Goal: Information Seeking & Learning: Learn about a topic

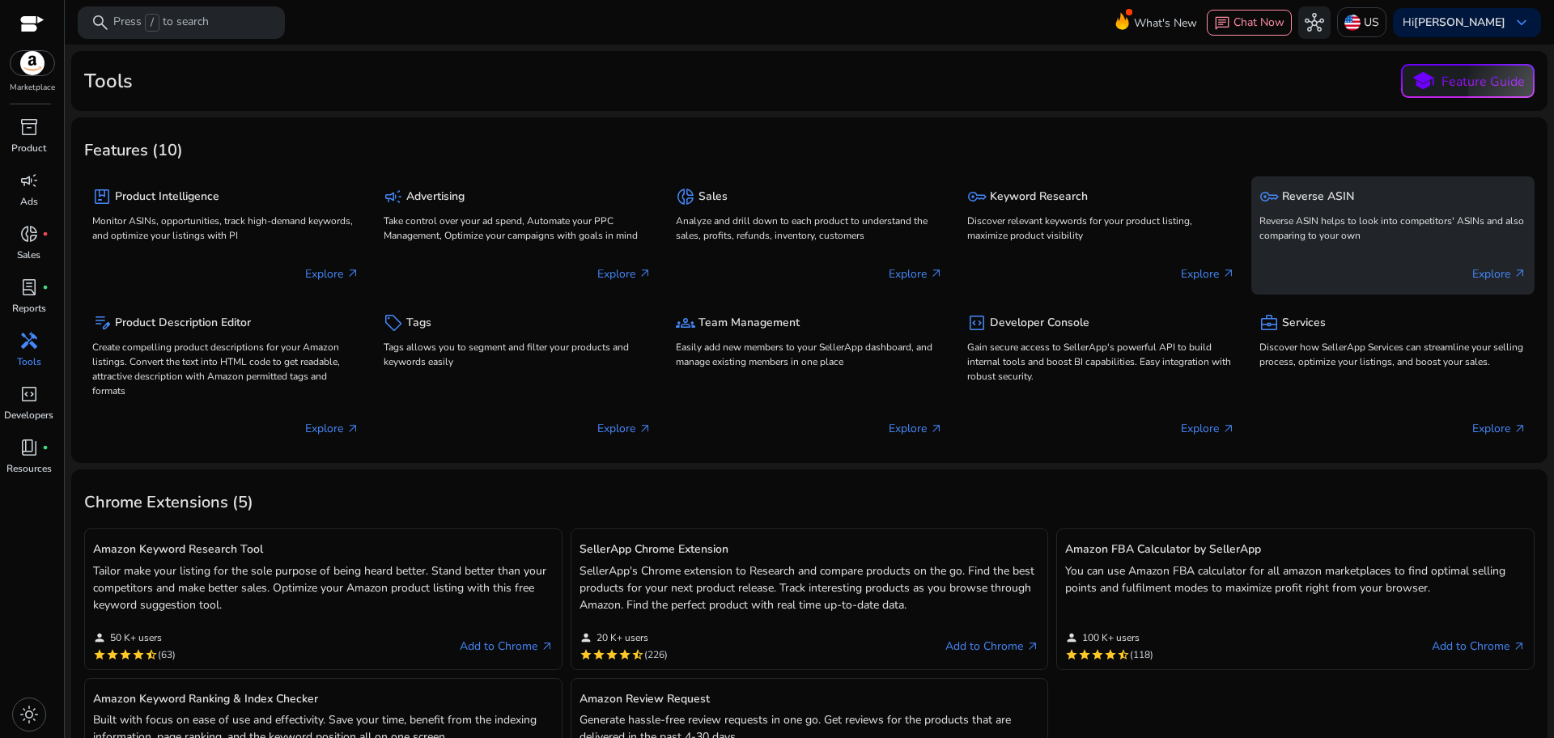
click at [1282, 218] on p "Reverse ASIN helps to look into competitors' ASINs and also comparing to your o…" at bounding box center [1392, 228] width 267 height 29
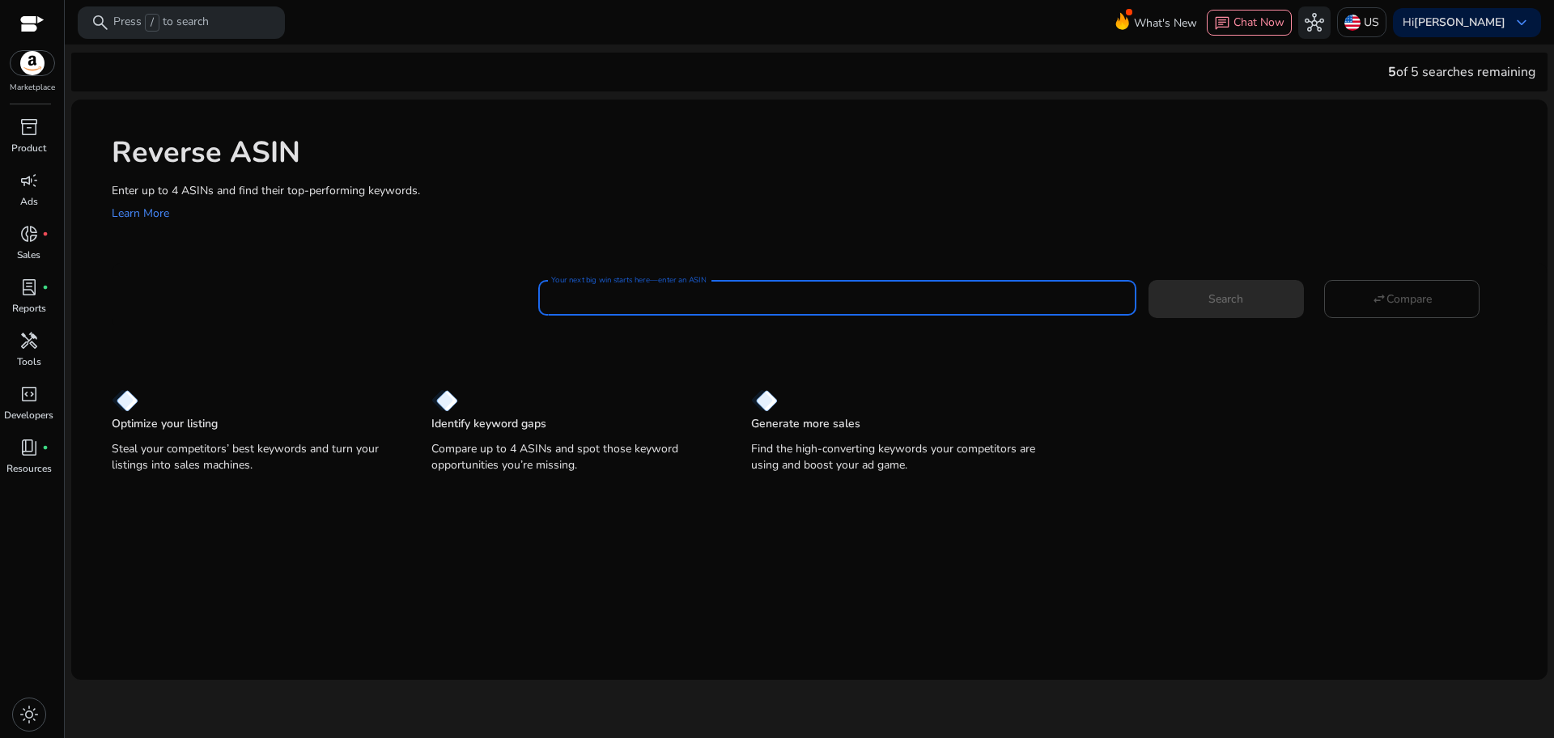
click at [861, 303] on input "Your next big win starts here—enter an ASIN" at bounding box center [836, 298] width 571 height 18
paste input "**********"
type input "**********"
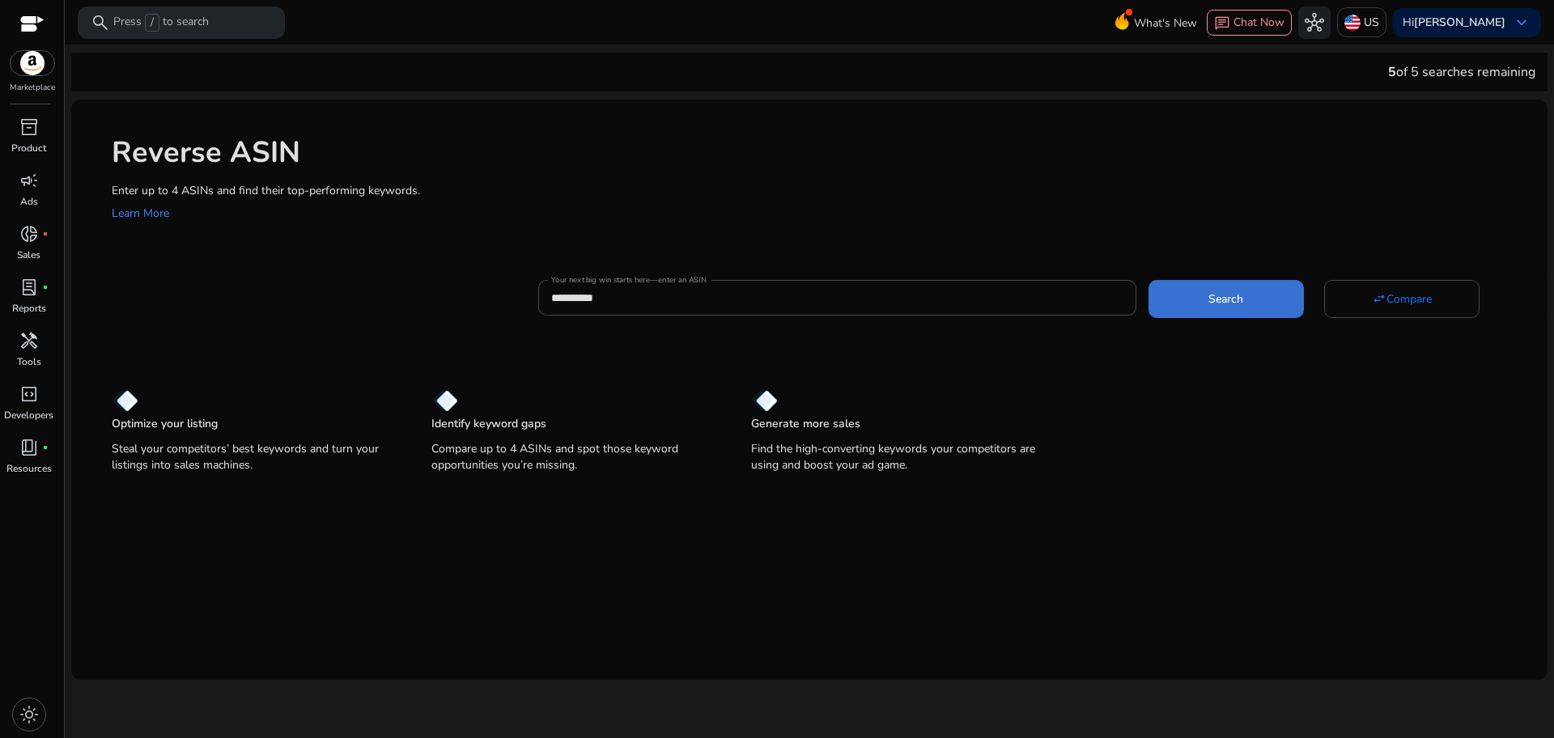
click at [1234, 309] on span at bounding box center [1226, 298] width 155 height 39
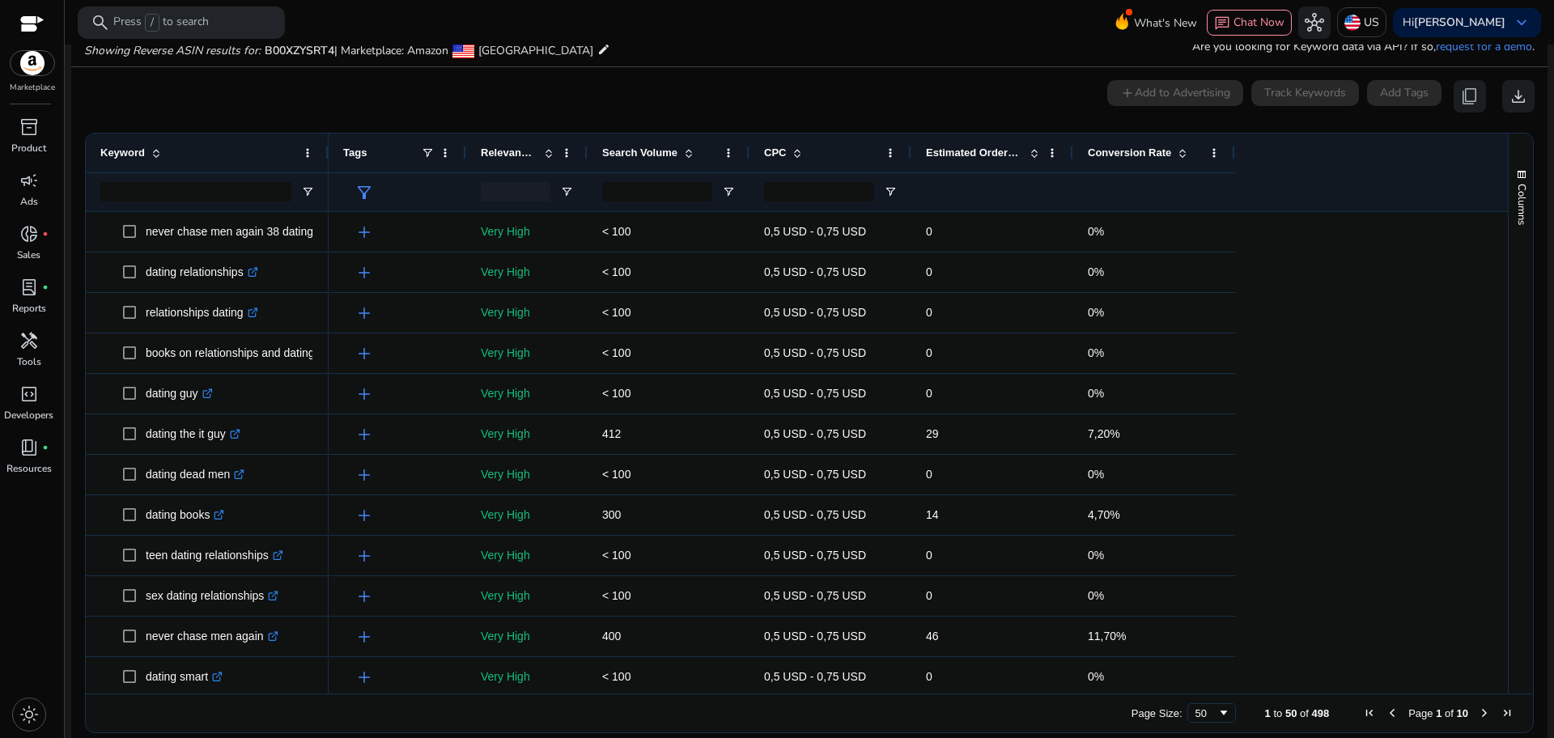
click at [1171, 150] on span at bounding box center [1180, 153] width 18 height 13
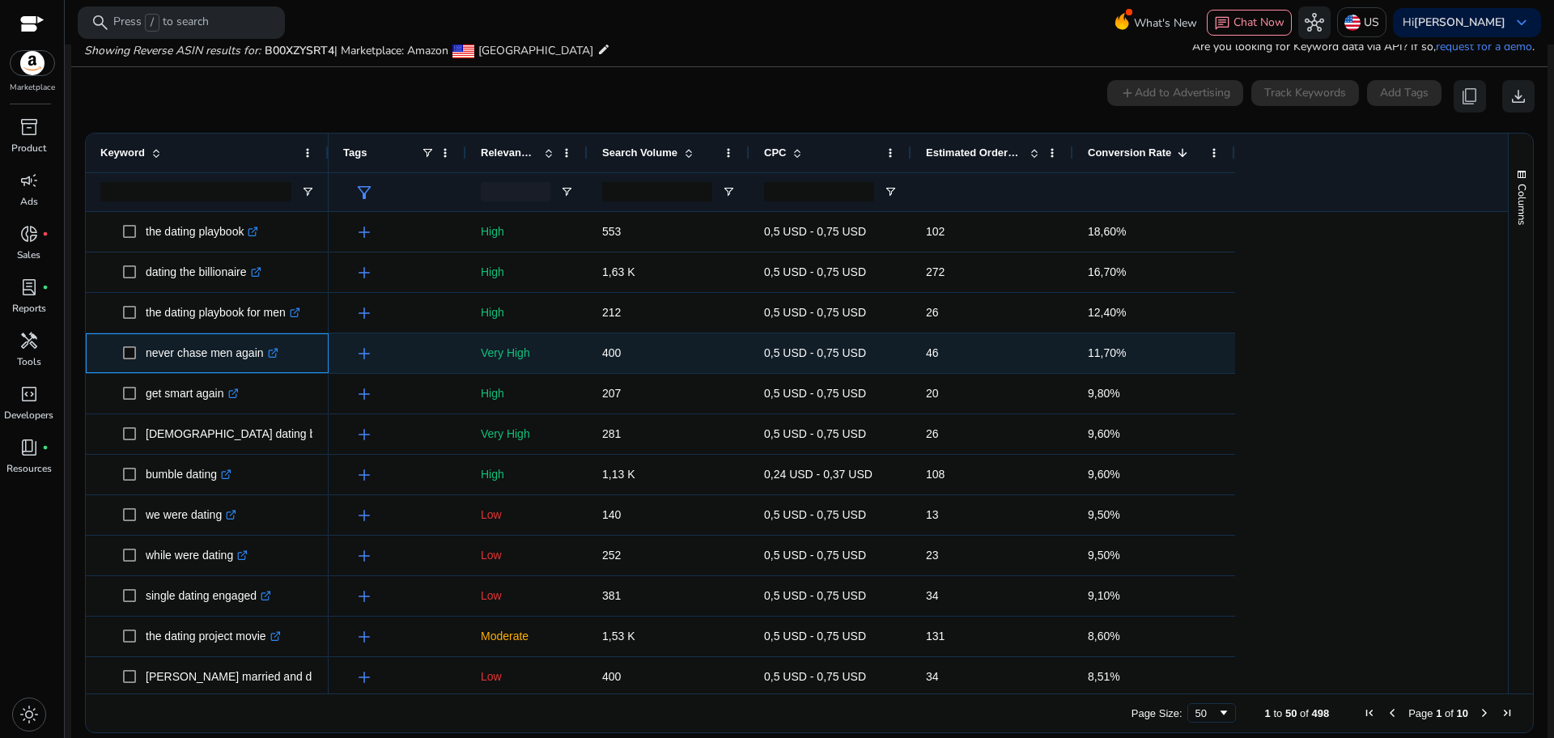
drag, startPoint x: 147, startPoint y: 360, endPoint x: 265, endPoint y: 355, distance: 119.1
click at [265, 355] on p "never chase men again .st0{fill:#2c8af8}" at bounding box center [212, 353] width 133 height 33
click at [265, 355] on link ".st0{fill:#2c8af8}" at bounding box center [271, 352] width 15 height 13
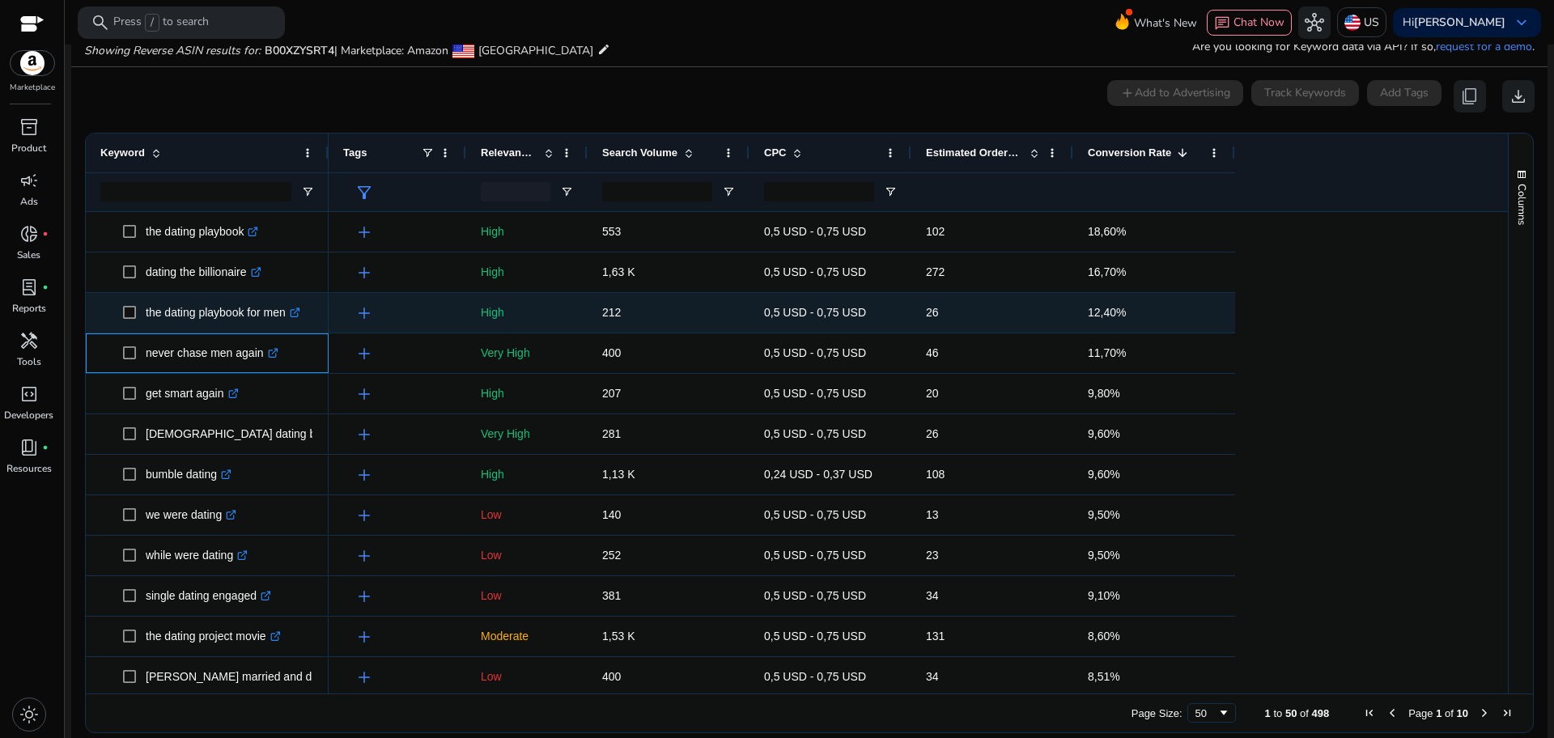
copy p "never chase men again"
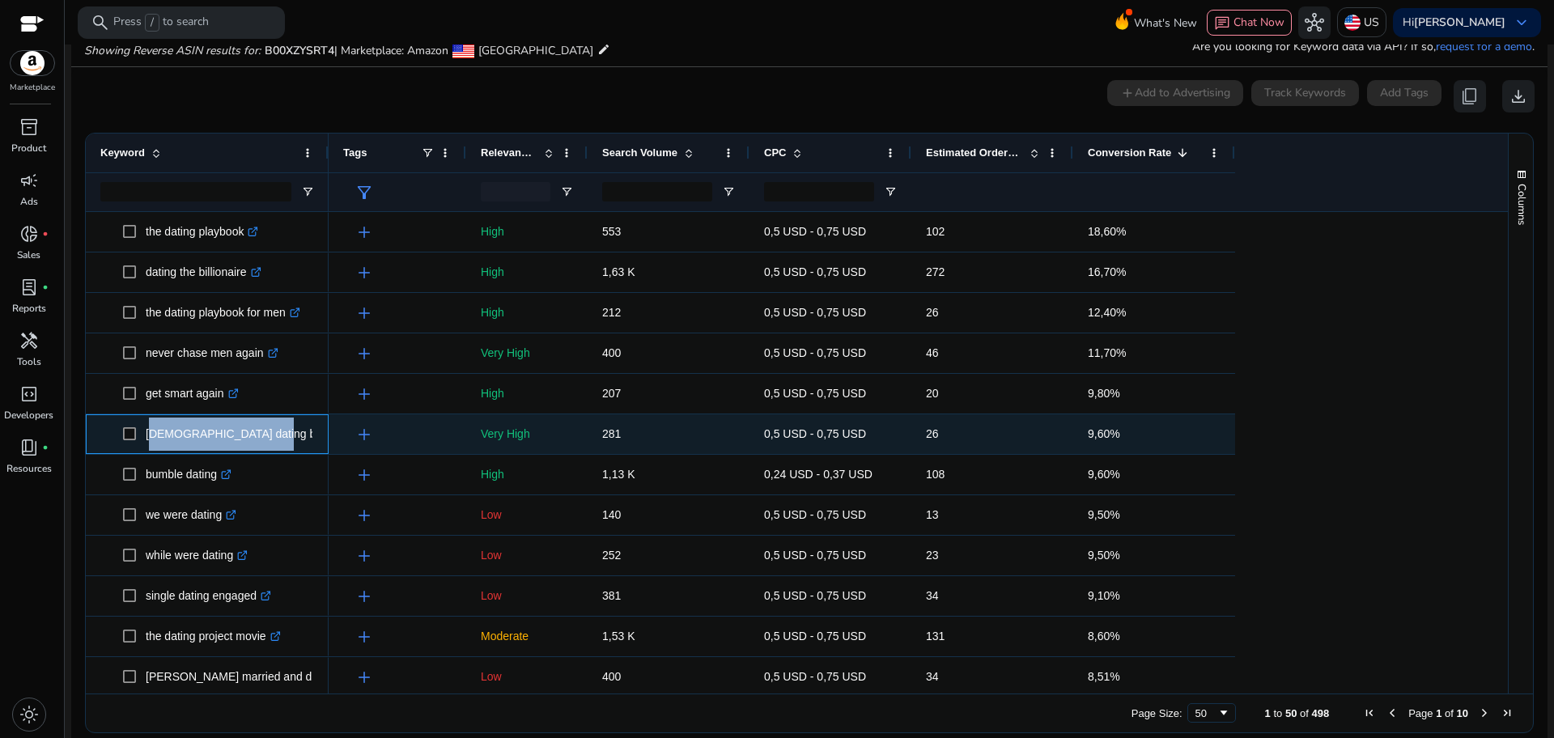
drag, startPoint x: 257, startPoint y: 440, endPoint x: 147, endPoint y: 449, distance: 110.4
click at [147, 449] on p "christian dating books .st0{fill:#2c8af8}" at bounding box center [250, 434] width 209 height 33
copy p "christian dating books"
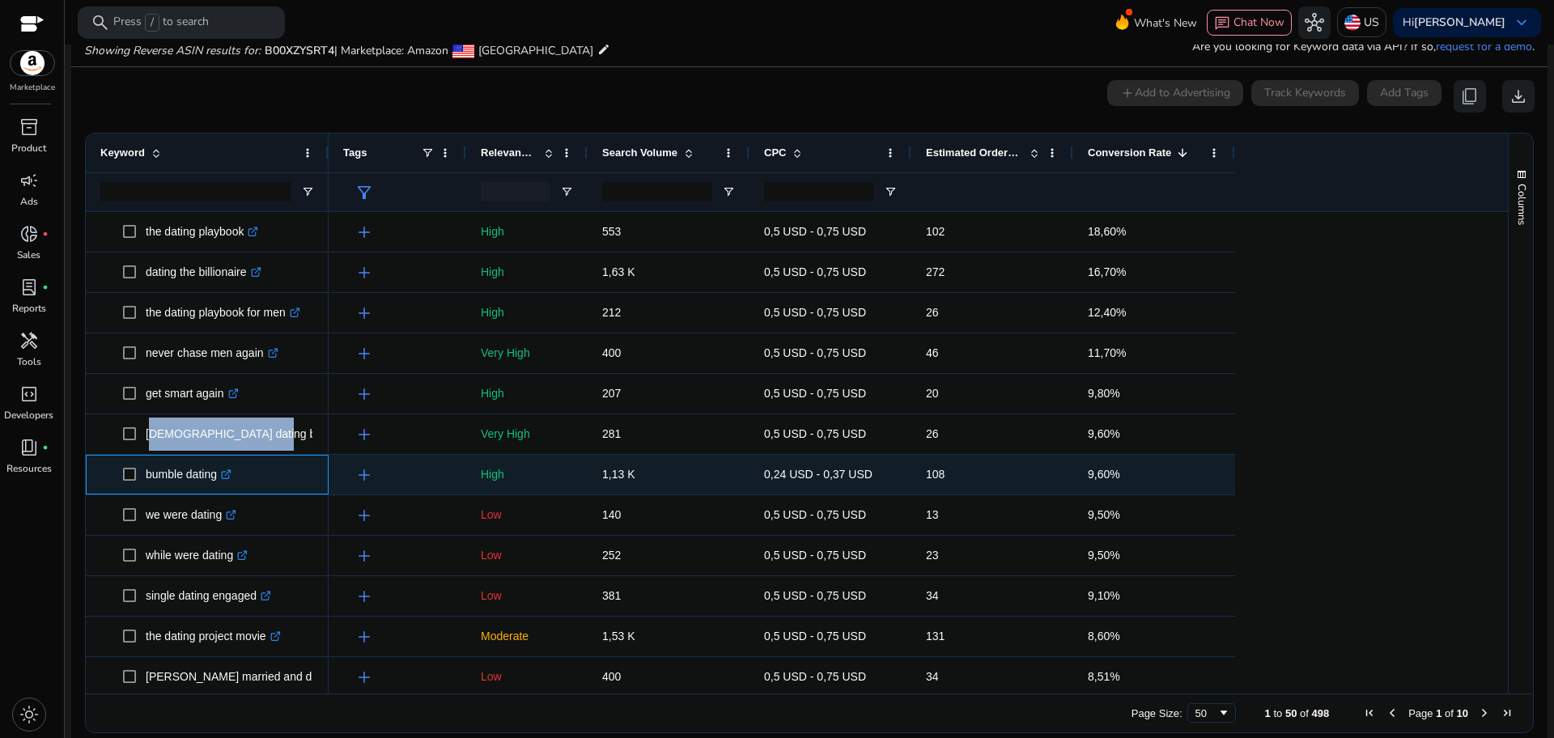
drag, startPoint x: 221, startPoint y: 483, endPoint x: 143, endPoint y: 485, distance: 77.7
click at [143, 485] on span "bumble dating .st0{fill:#2c8af8}" at bounding box center [218, 474] width 191 height 33
copy span "bumble dating"
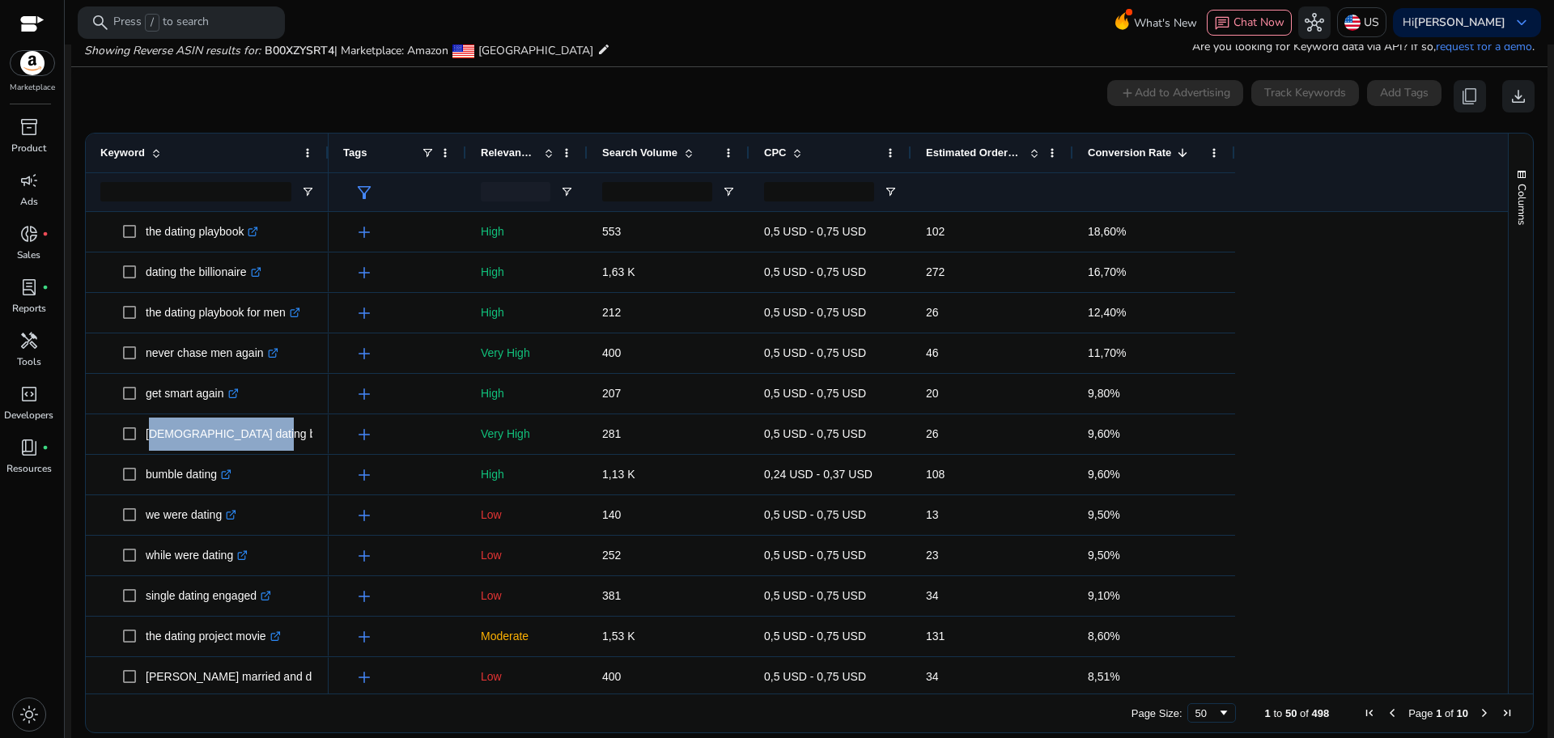
click at [1478, 711] on span "Next Page" at bounding box center [1484, 713] width 13 height 13
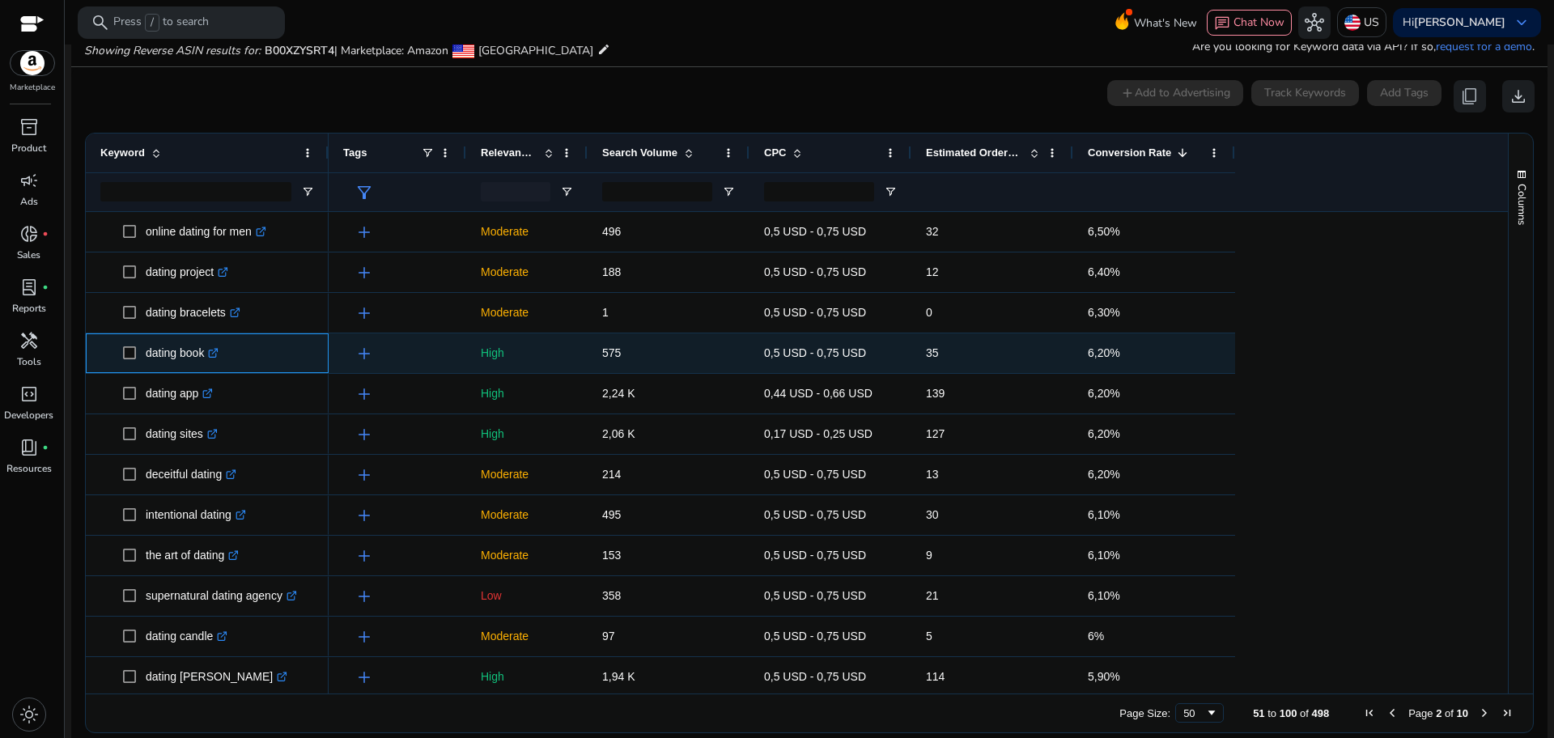
drag, startPoint x: 208, startPoint y: 358, endPoint x: 148, endPoint y: 359, distance: 59.9
click at [148, 359] on p "dating book .st0{fill:#2c8af8}" at bounding box center [182, 353] width 73 height 33
copy p "dating book"
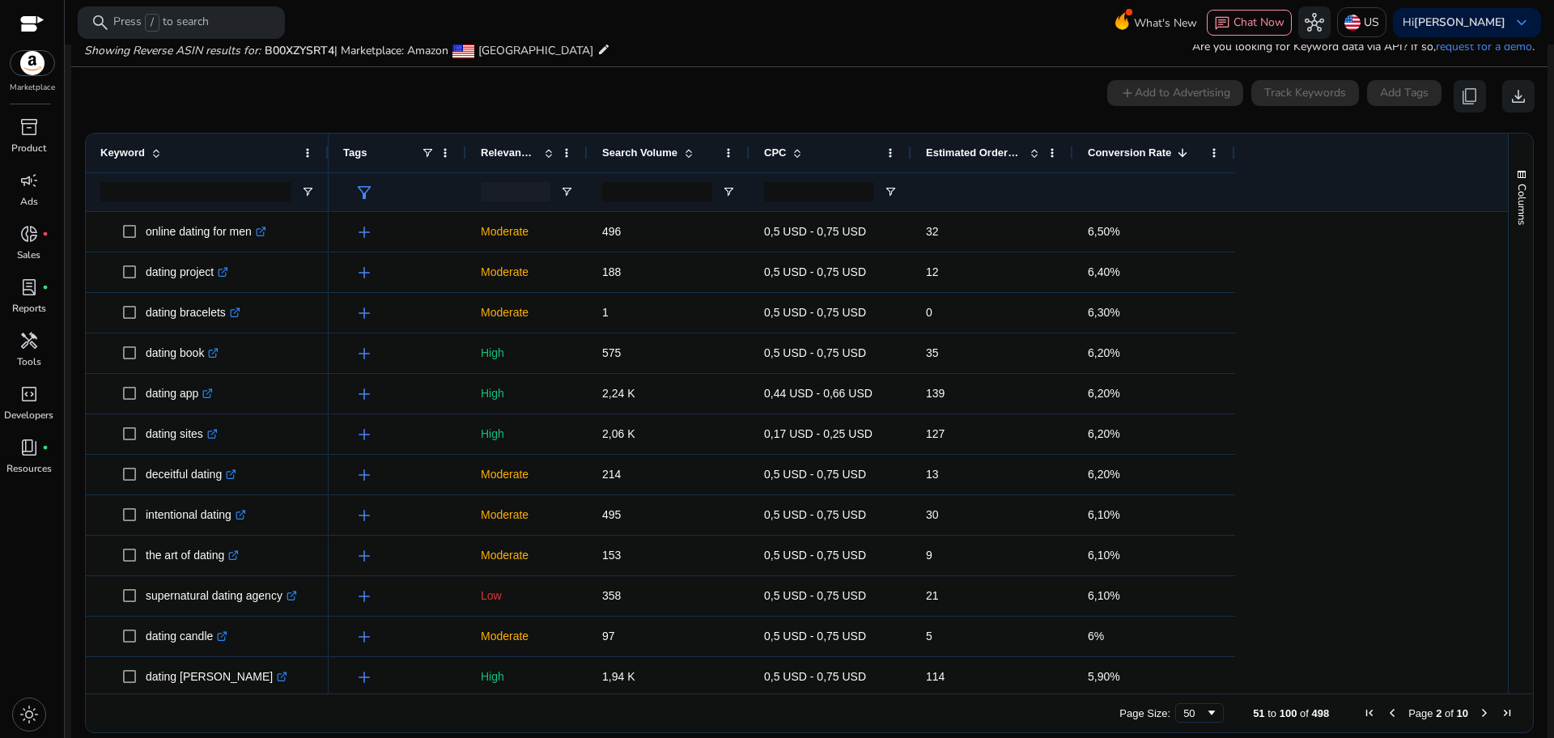
click at [1478, 711] on span "Next Page" at bounding box center [1484, 713] width 13 height 13
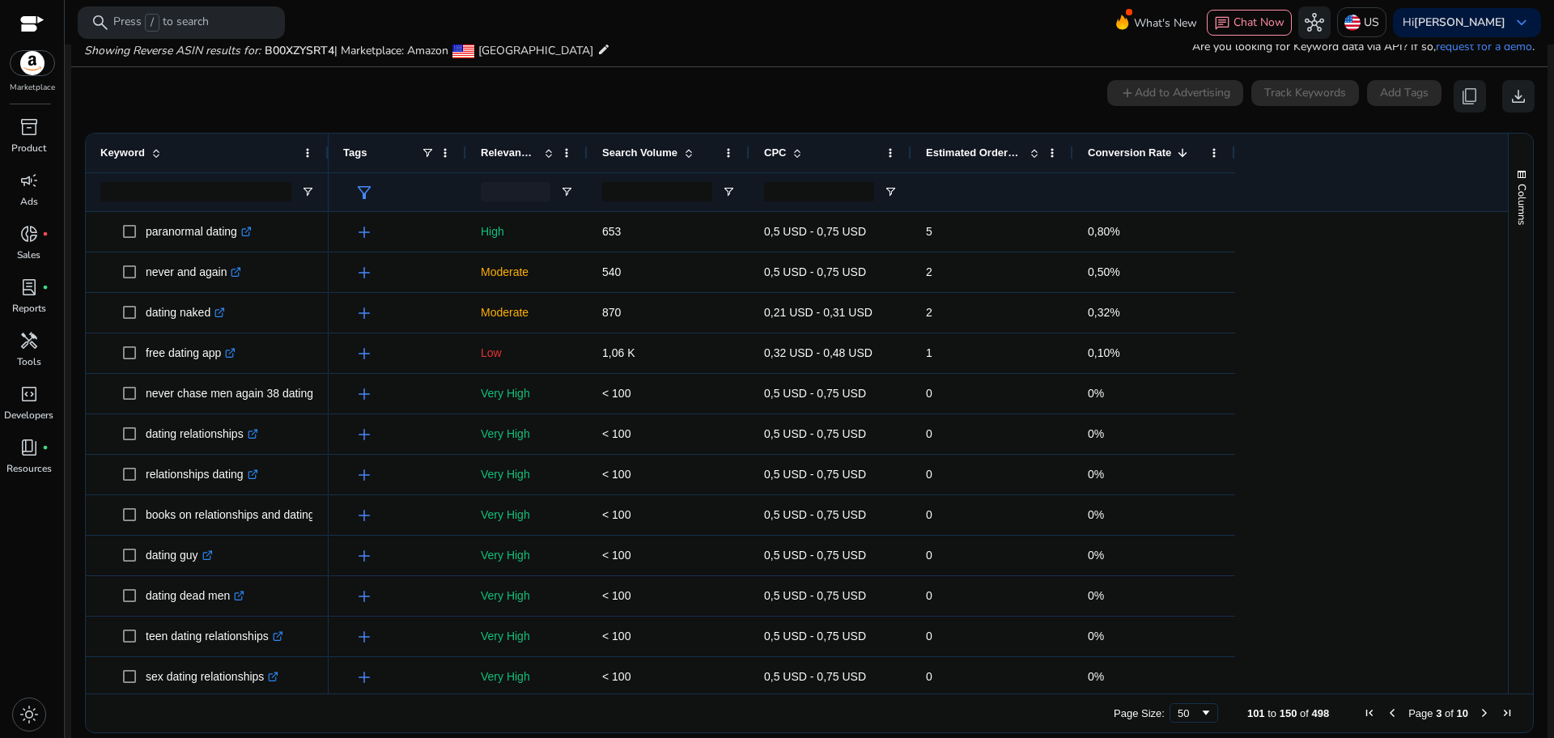
click at [1387, 714] on span "Previous Page" at bounding box center [1392, 713] width 13 height 13
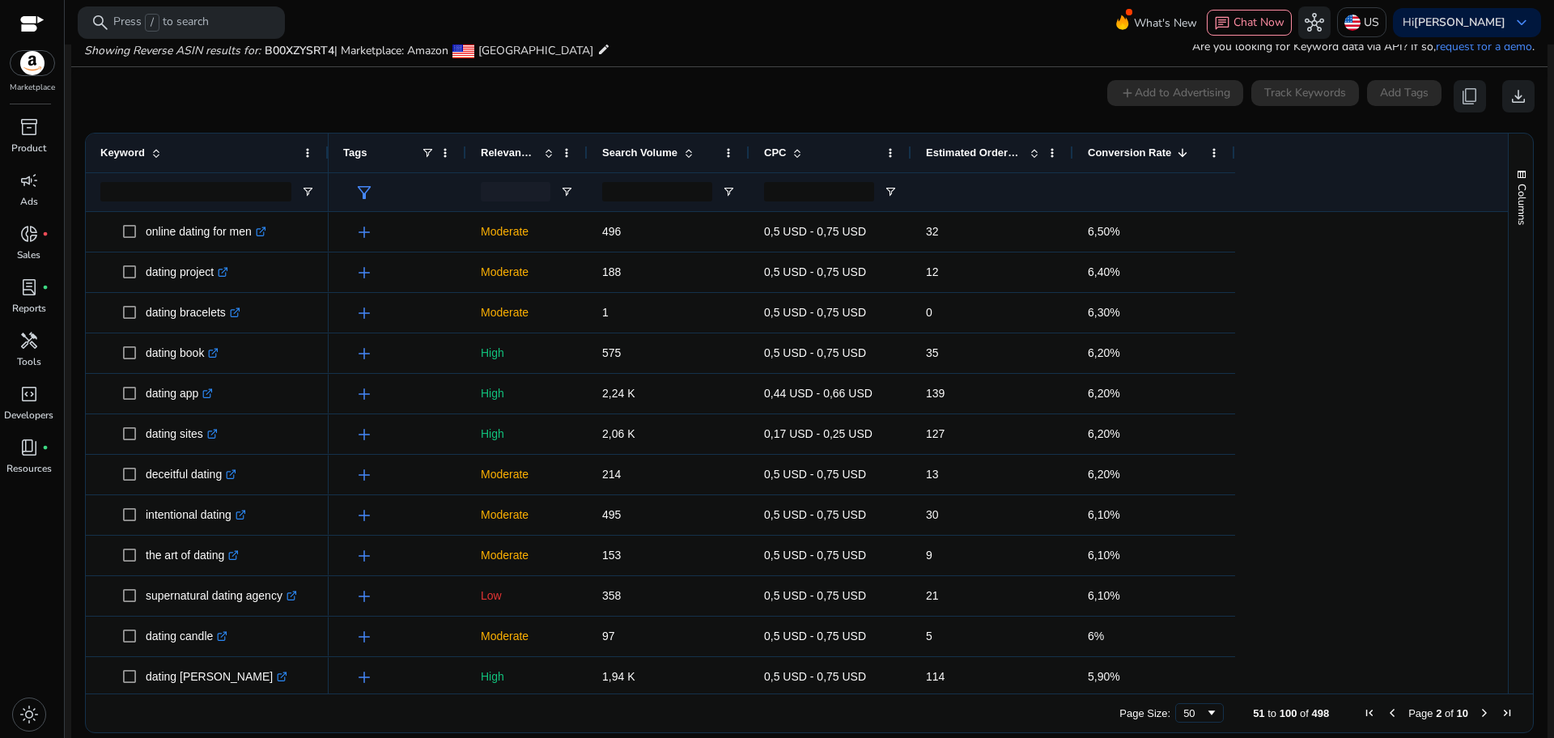
click at [1387, 714] on span "Previous Page" at bounding box center [1392, 713] width 13 height 13
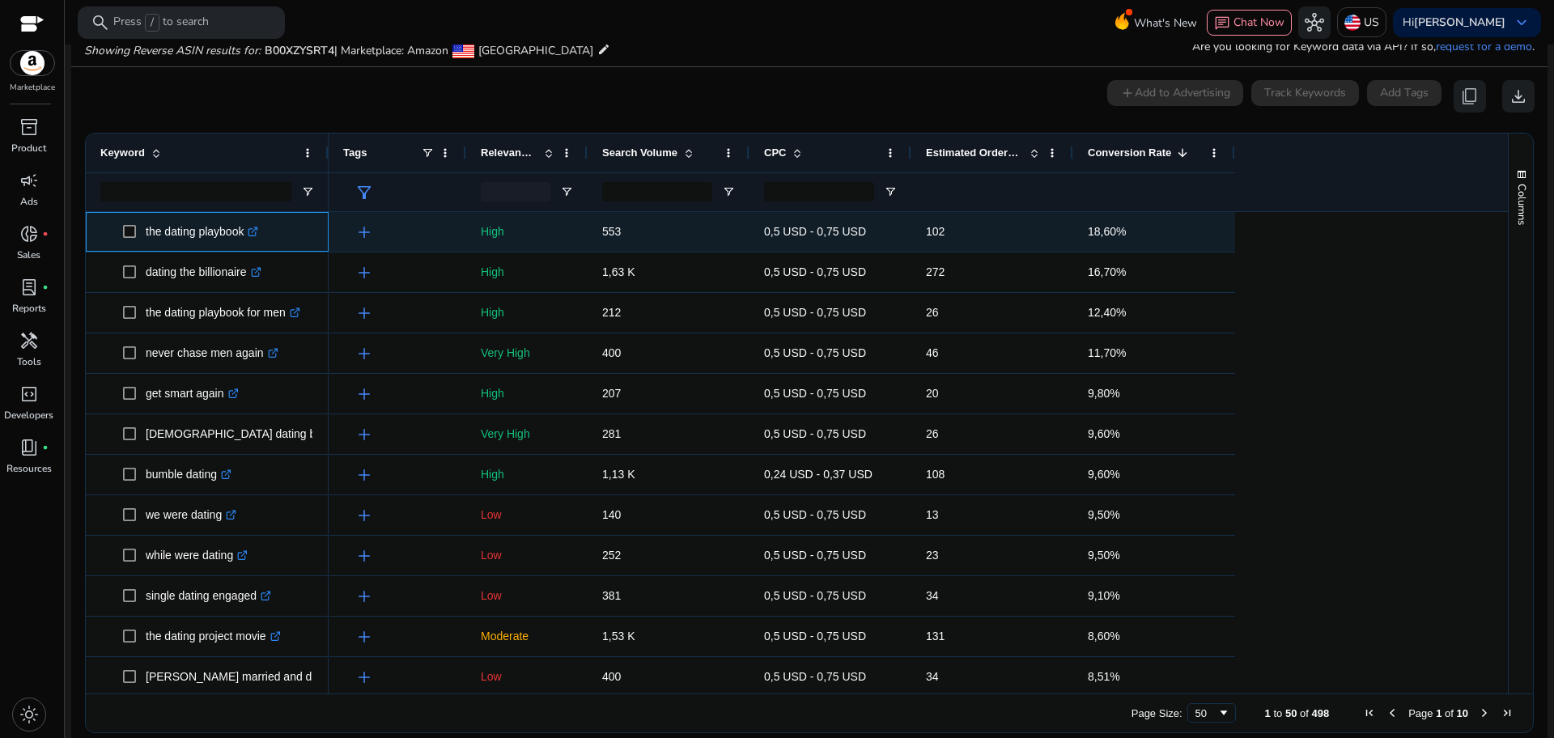
drag, startPoint x: 248, startPoint y: 234, endPoint x: 139, endPoint y: 236, distance: 109.3
click at [139, 236] on span "the dating playbook .st0{fill:#2c8af8}" at bounding box center [218, 231] width 191 height 33
copy span "the dating playbook"
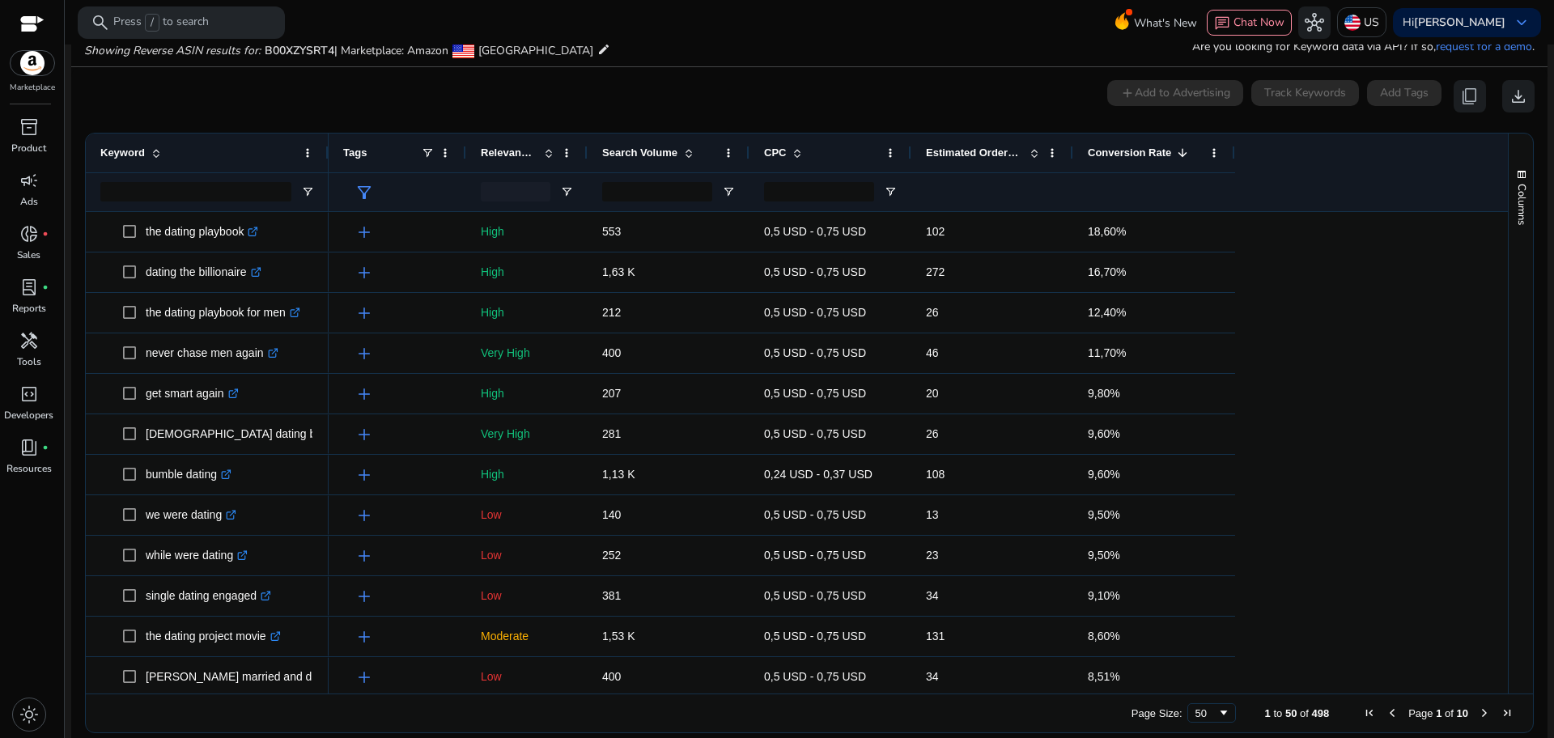
click at [1478, 711] on span "Next Page" at bounding box center [1484, 713] width 13 height 13
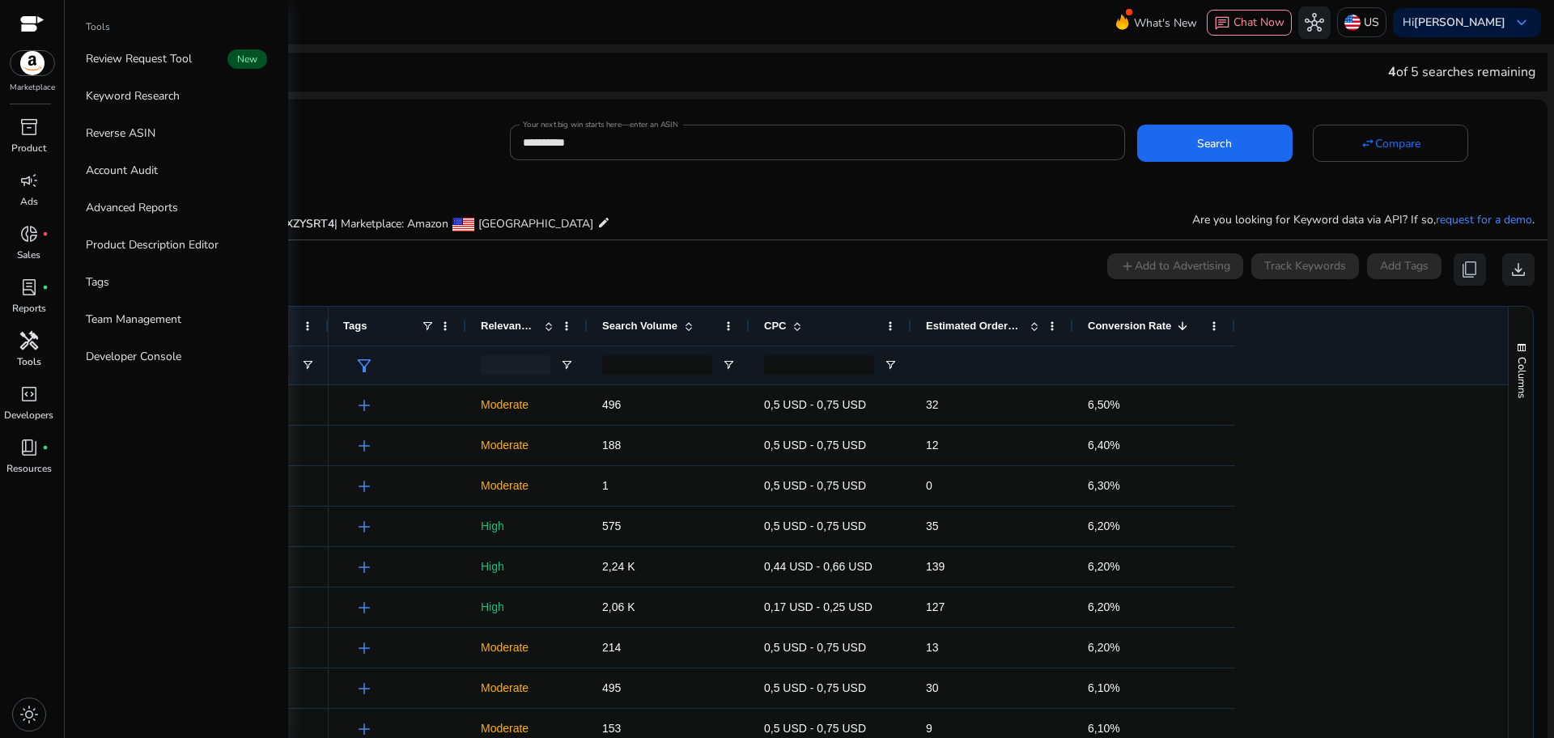
click at [36, 346] on span "handyman" at bounding box center [28, 340] width 19 height 19
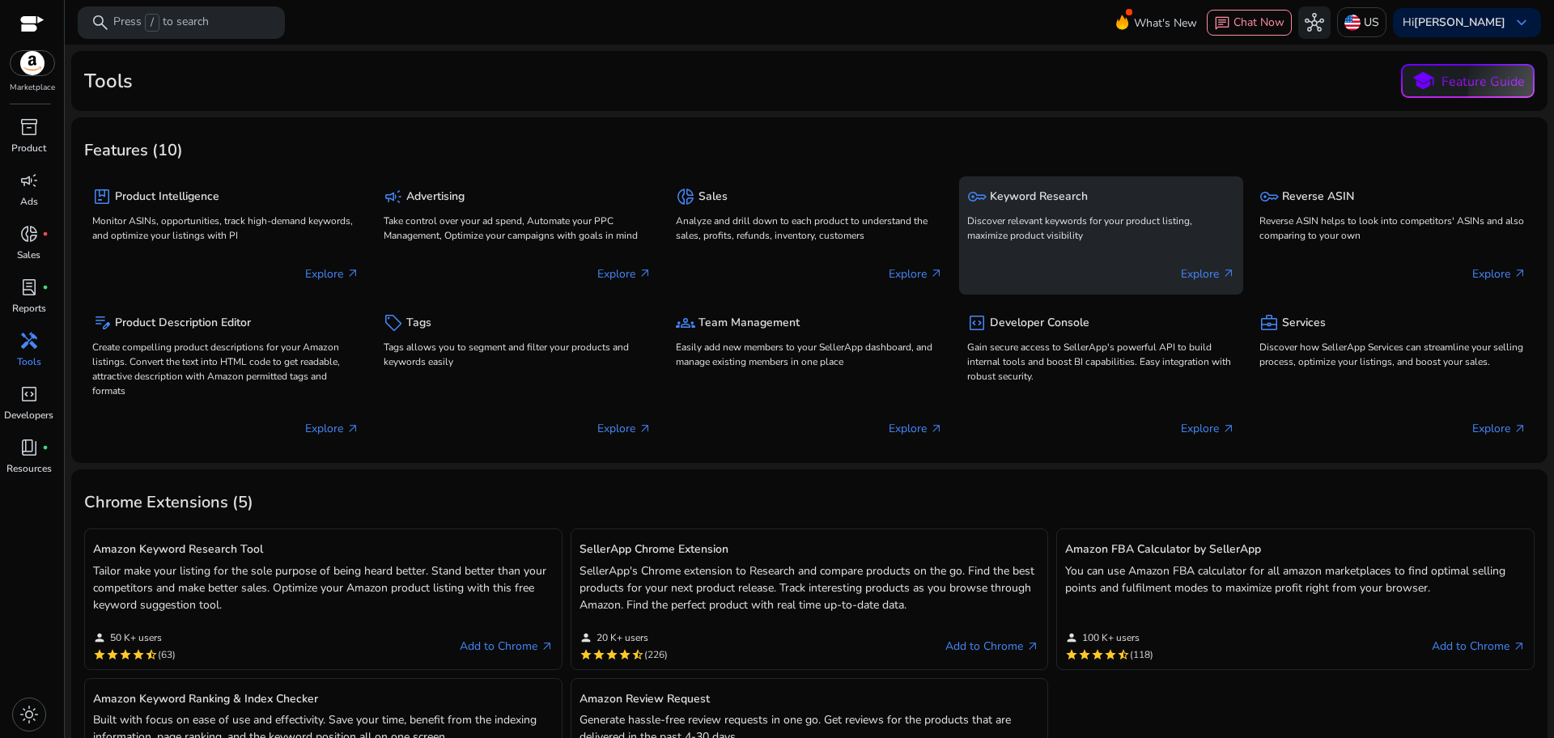
click at [1060, 200] on h5 "Keyword Research" at bounding box center [1039, 197] width 98 height 14
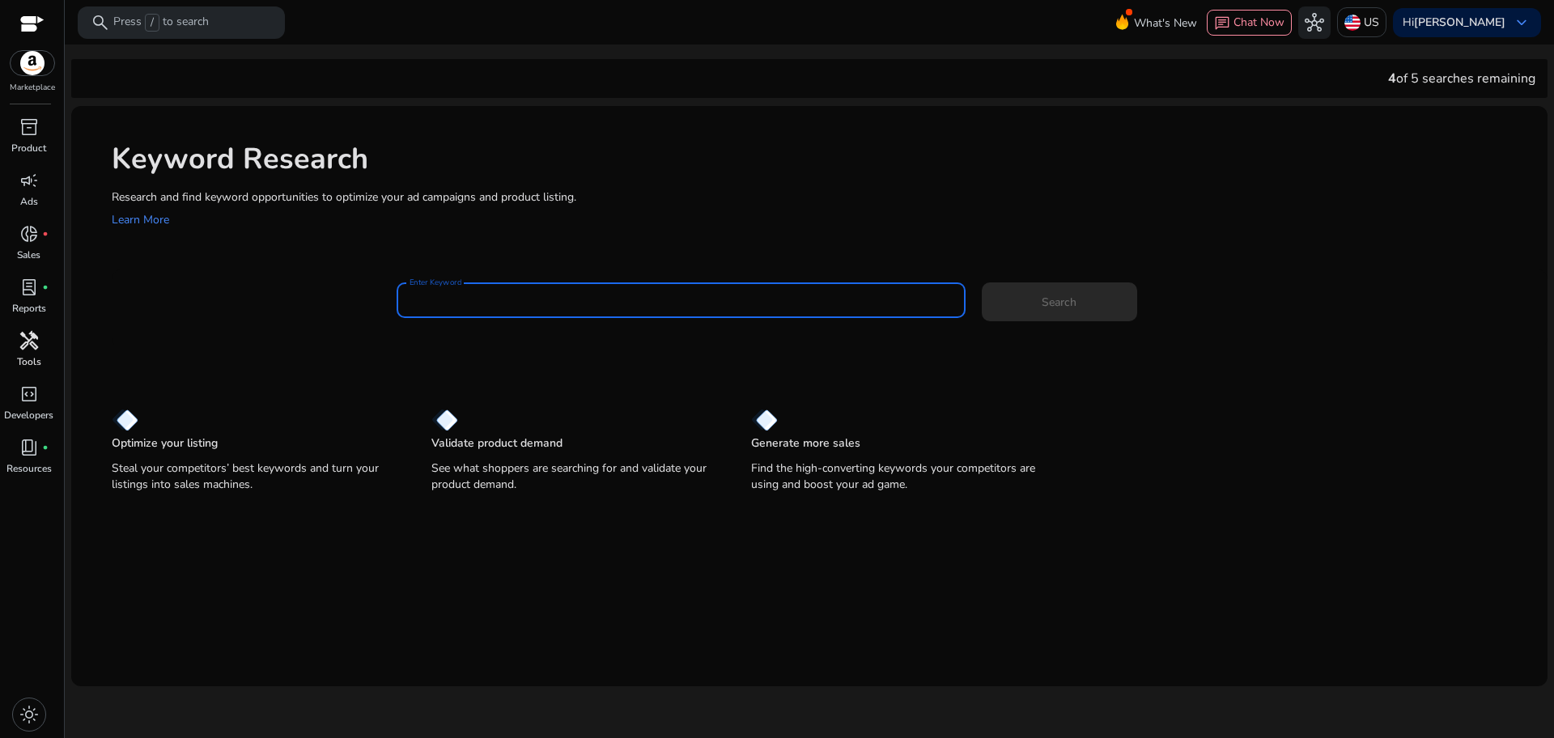
click at [654, 300] on input "Enter Keyword" at bounding box center [681, 300] width 543 height 18
type input "**********"
click at [982, 282] on button "Search" at bounding box center [1059, 301] width 155 height 39
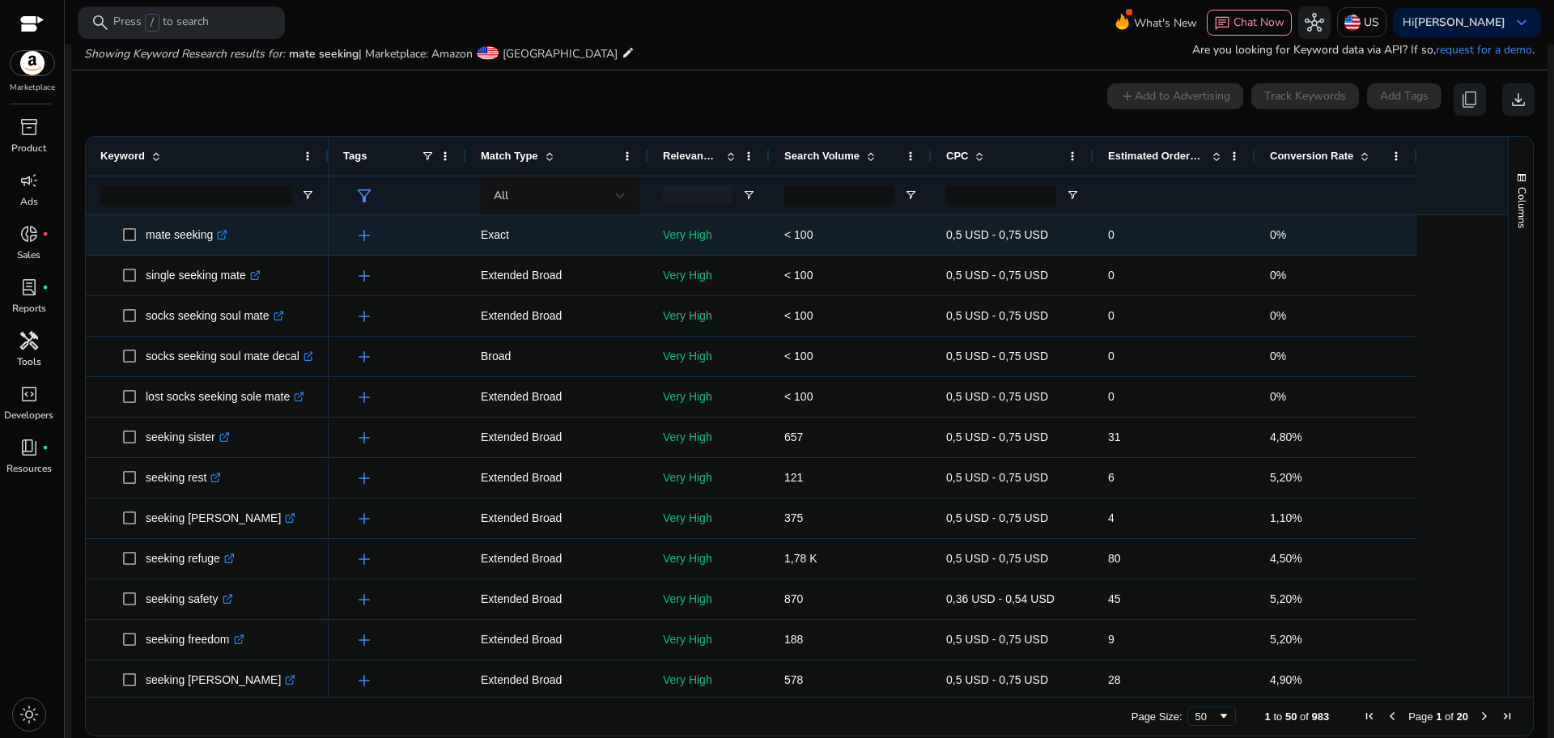
scroll to position [193, 0]
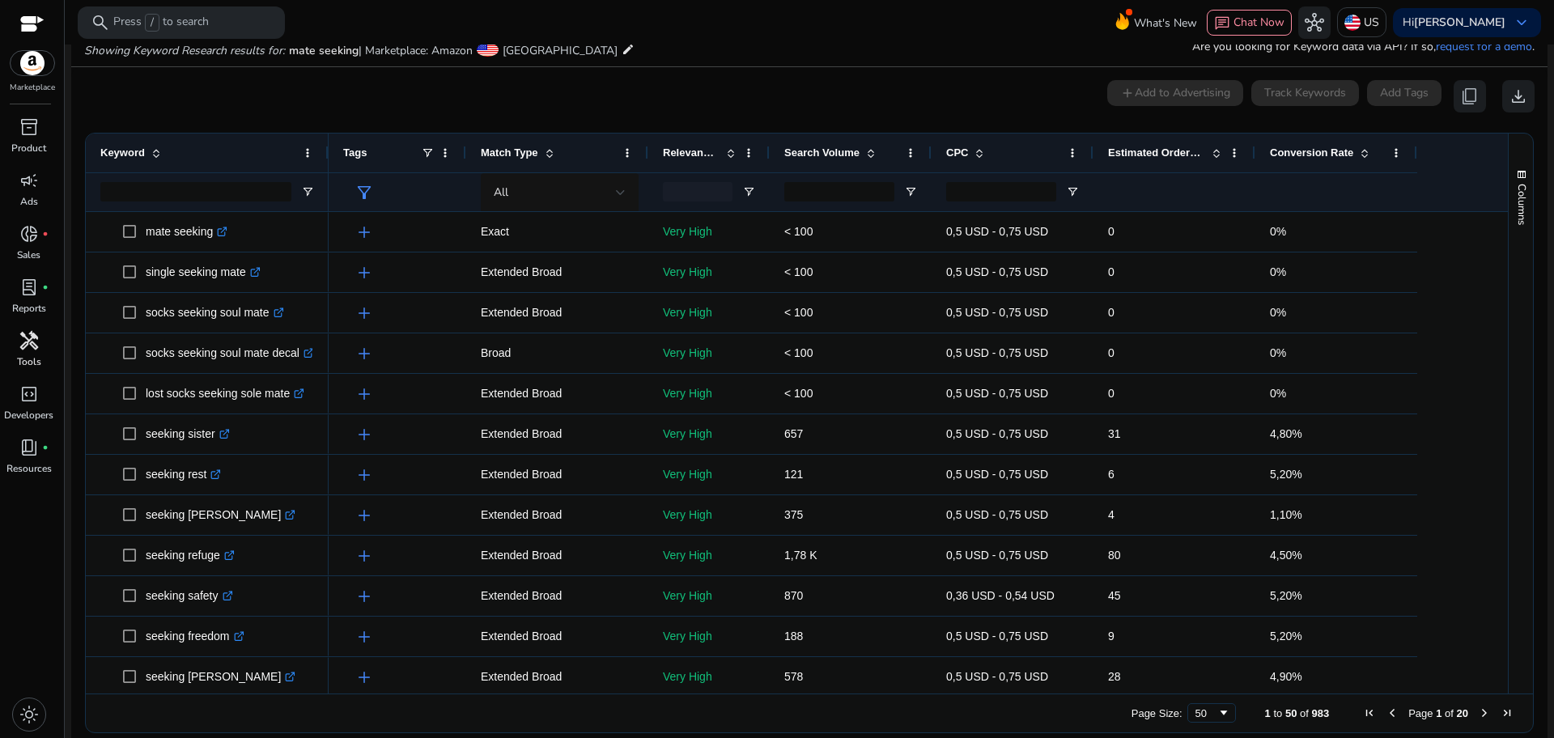
click at [1358, 154] on span at bounding box center [1364, 153] width 13 height 13
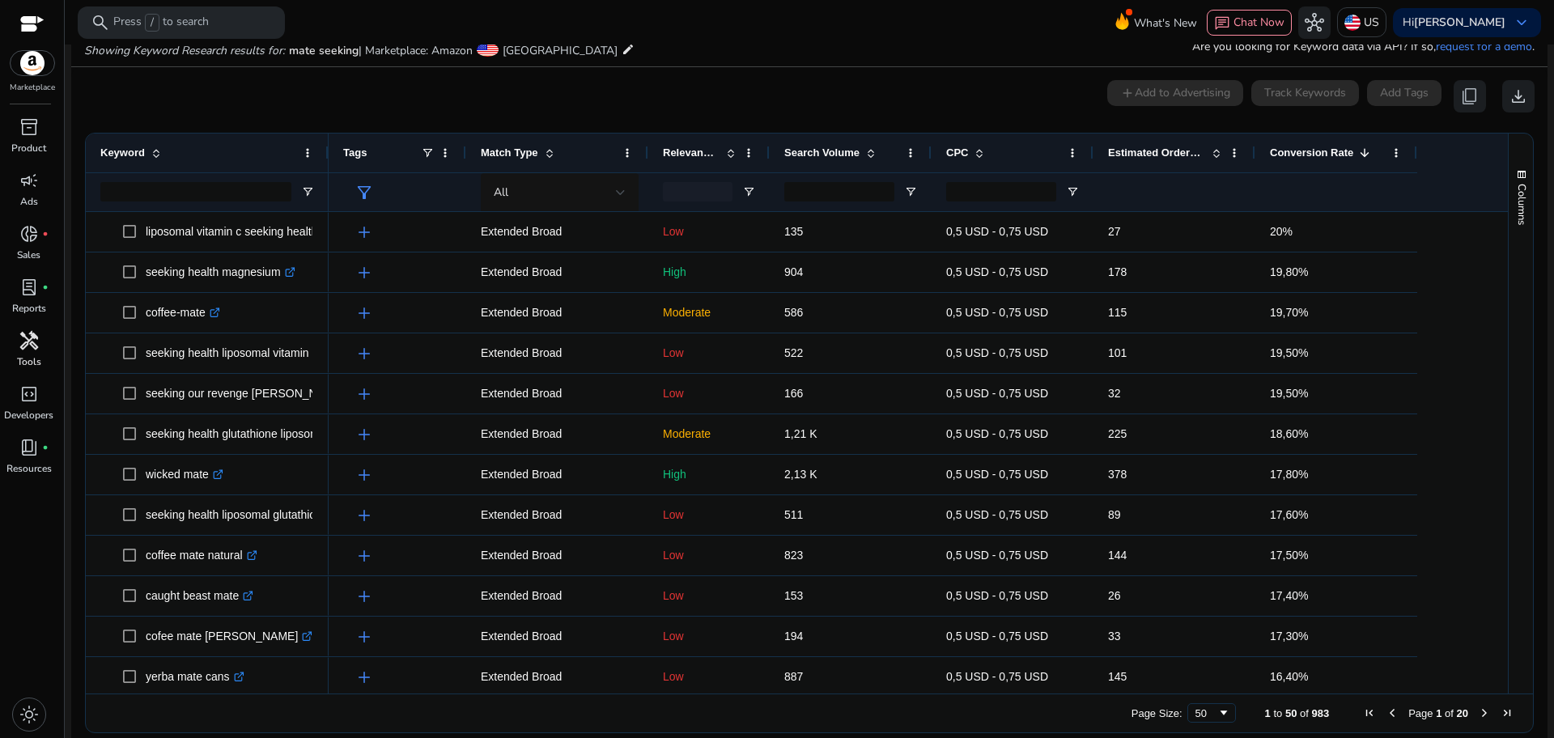
click at [1478, 714] on span "Next Page" at bounding box center [1484, 713] width 13 height 13
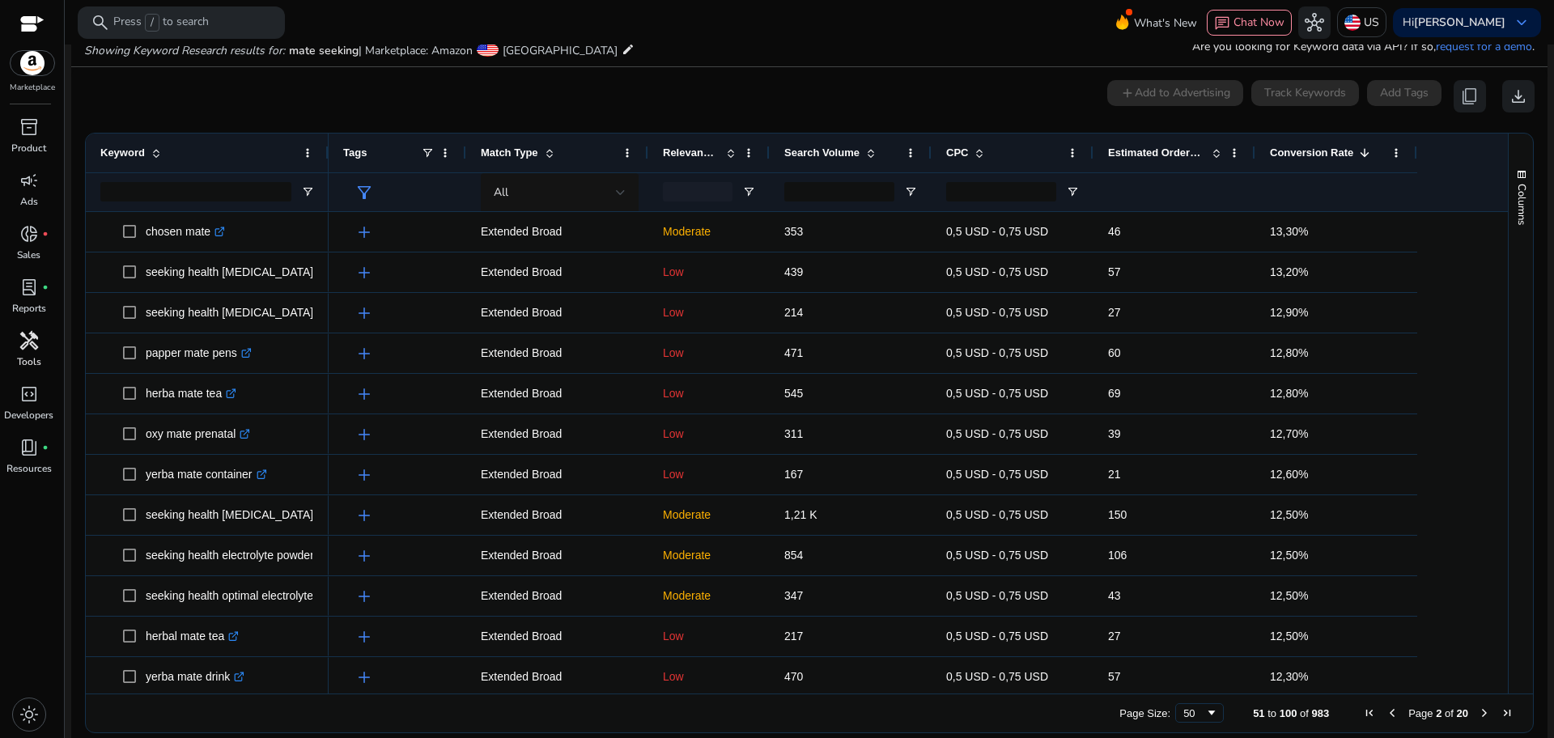
click at [1478, 714] on span "Next Page" at bounding box center [1484, 713] width 13 height 13
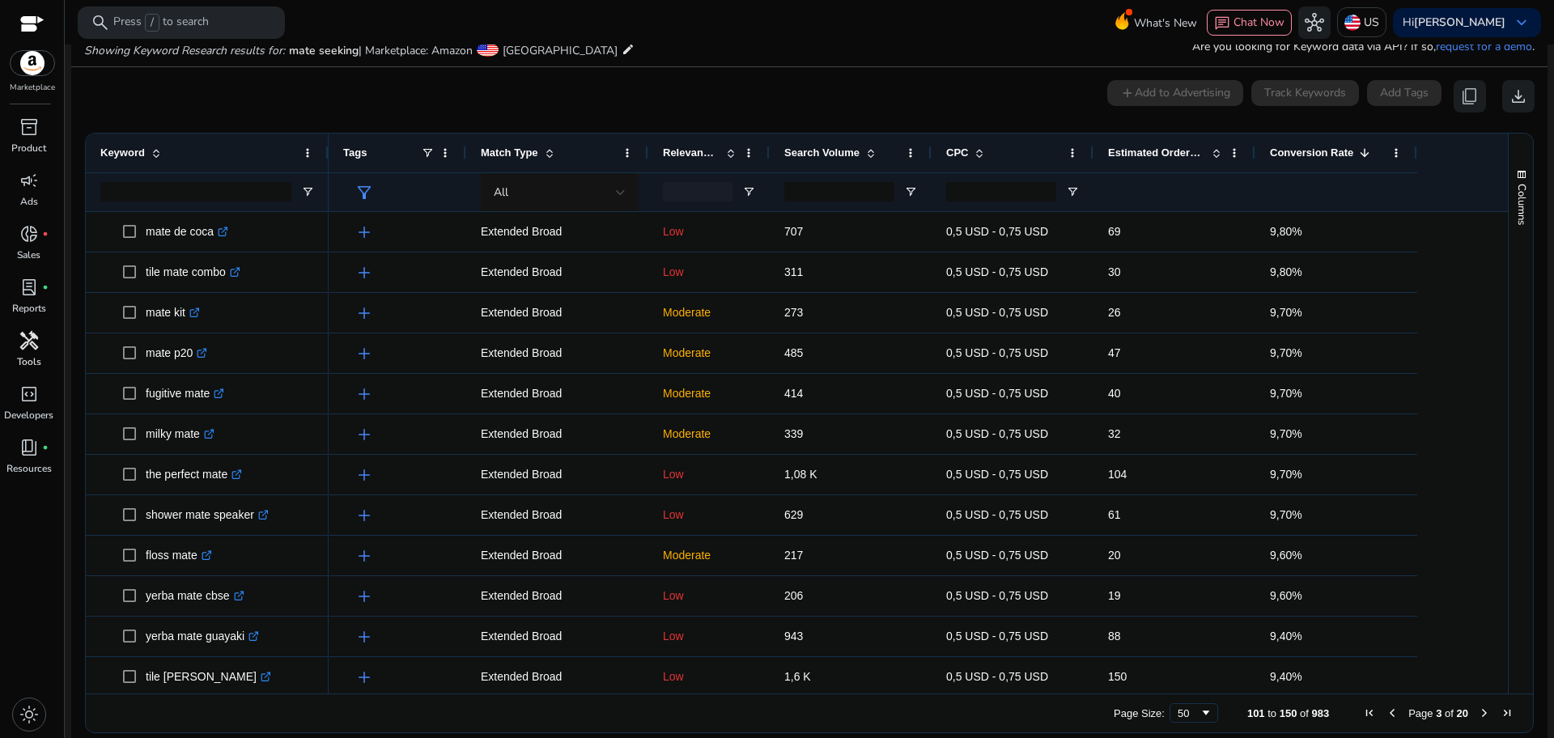
click at [1478, 714] on span "Next Page" at bounding box center [1484, 713] width 13 height 13
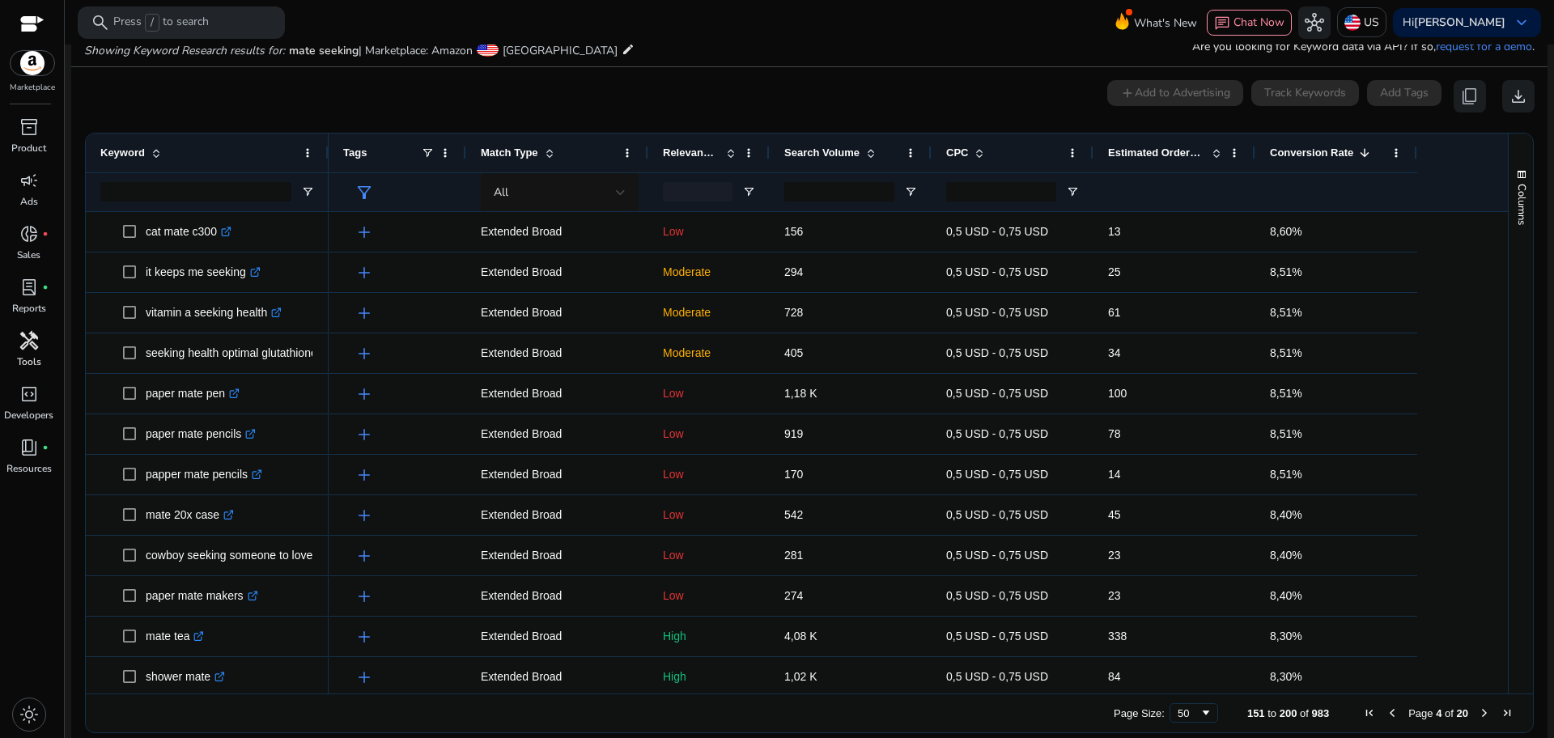
click at [1478, 714] on span "Next Page" at bounding box center [1484, 713] width 13 height 13
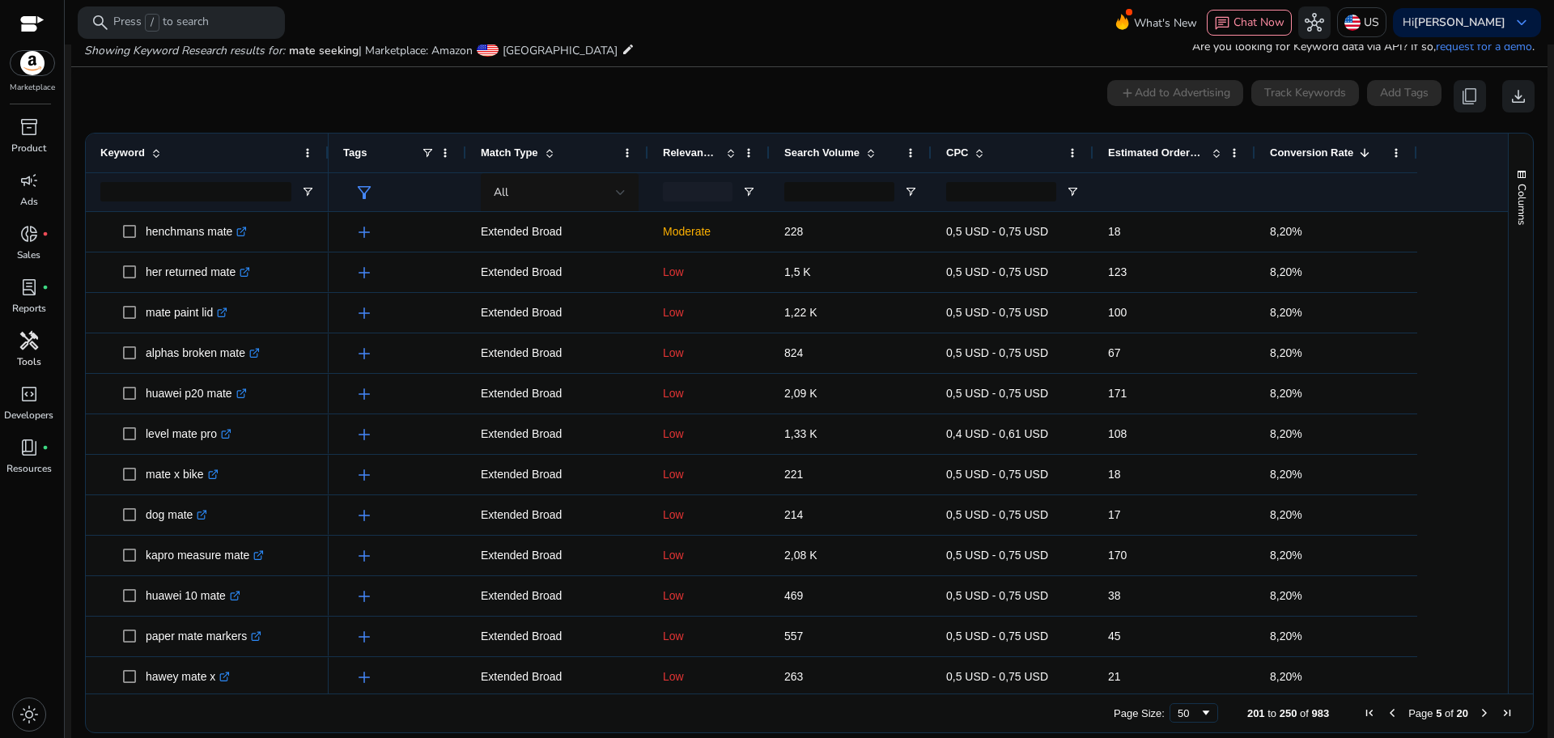
click at [1386, 707] on span "Previous Page" at bounding box center [1392, 713] width 13 height 13
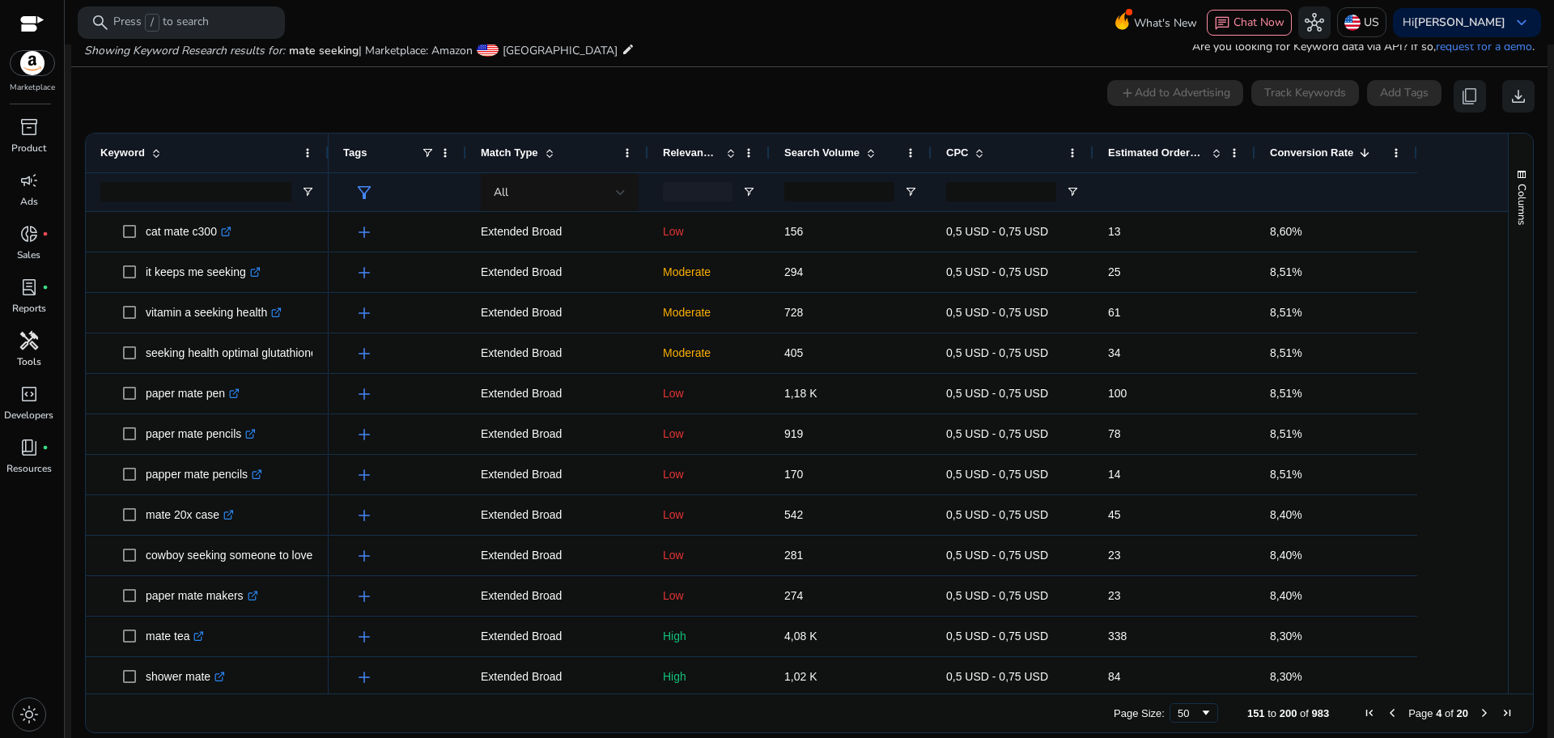
click at [1478, 711] on span "Next Page" at bounding box center [1484, 713] width 13 height 13
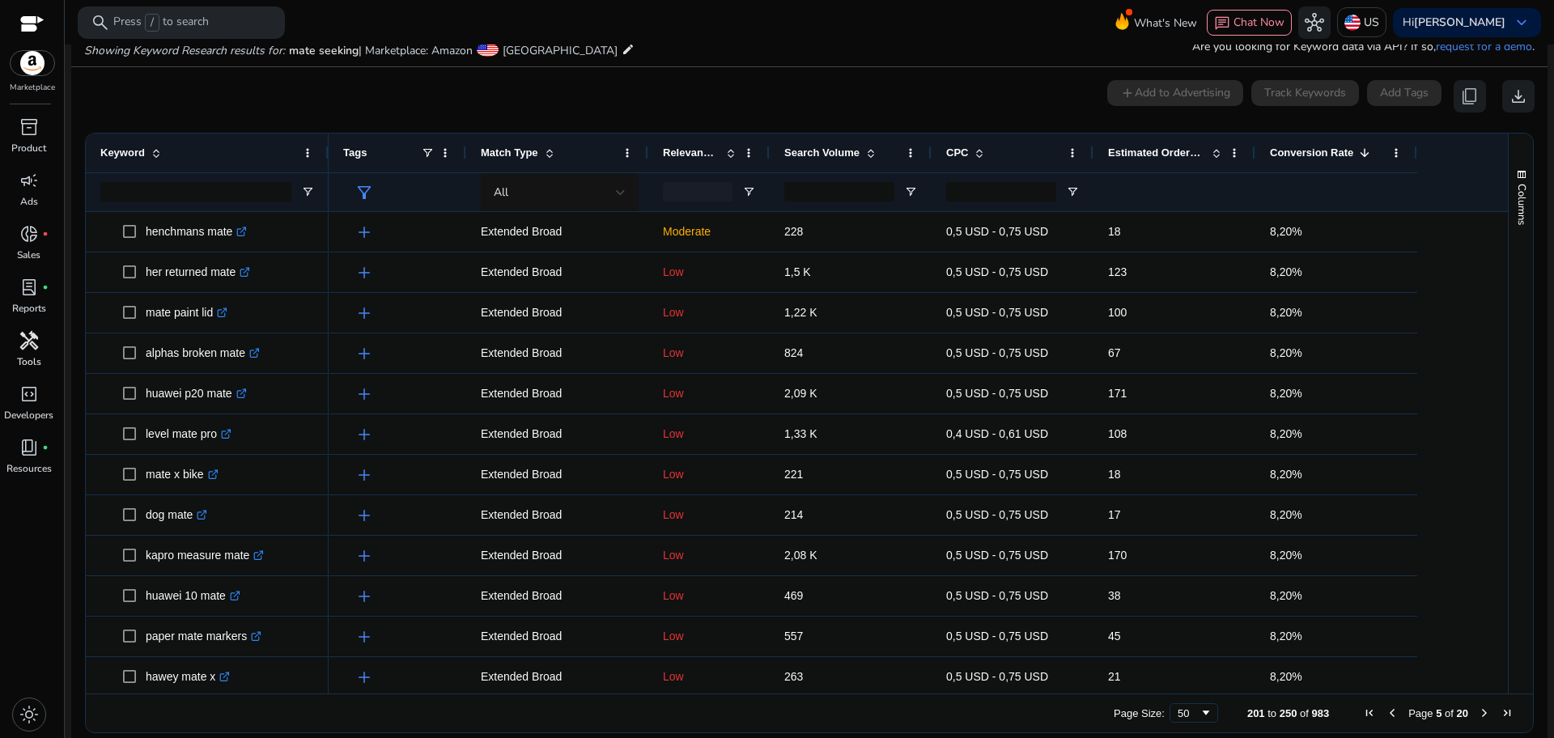
click at [1478, 711] on span "Next Page" at bounding box center [1484, 713] width 13 height 13
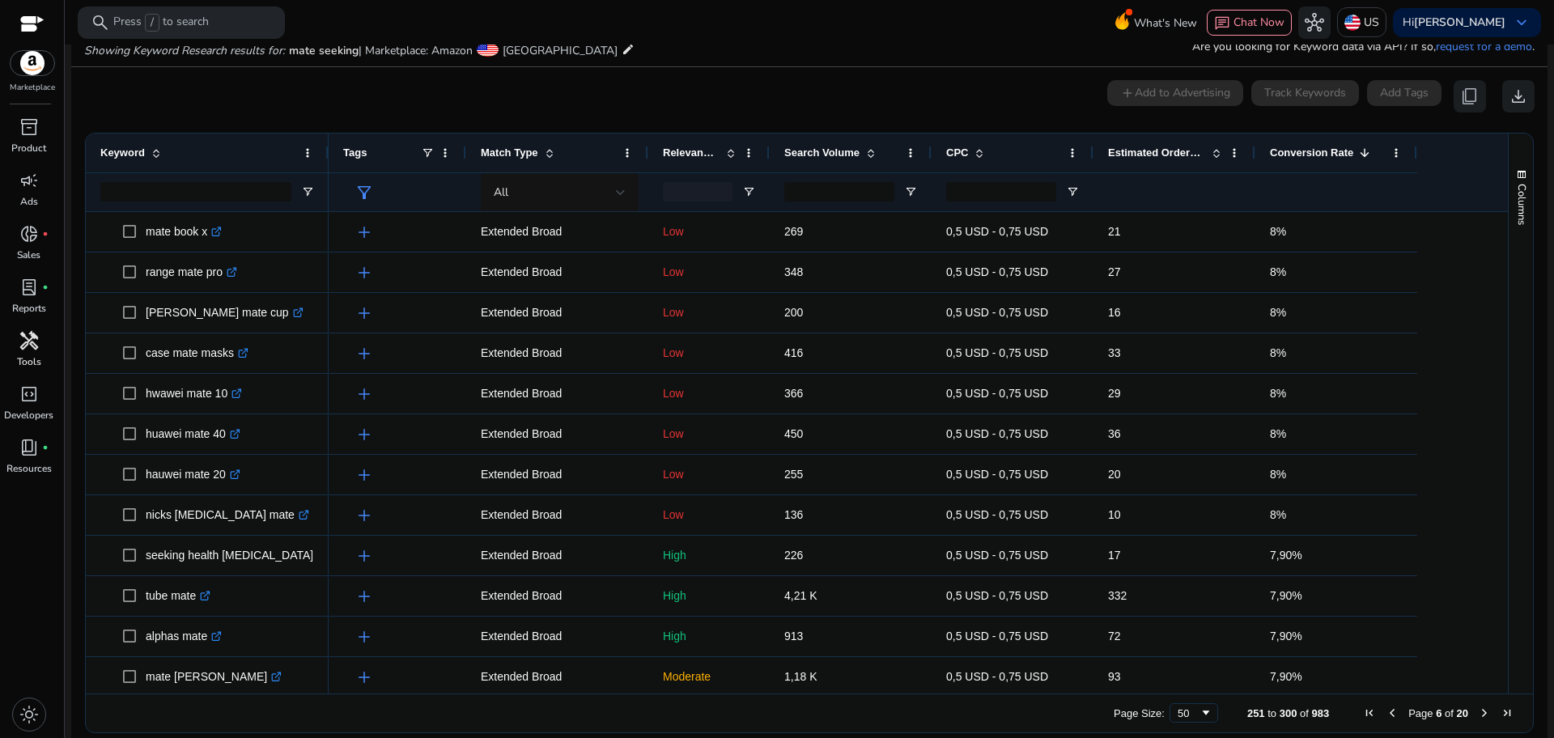
click at [1478, 716] on span "Next Page" at bounding box center [1484, 713] width 13 height 13
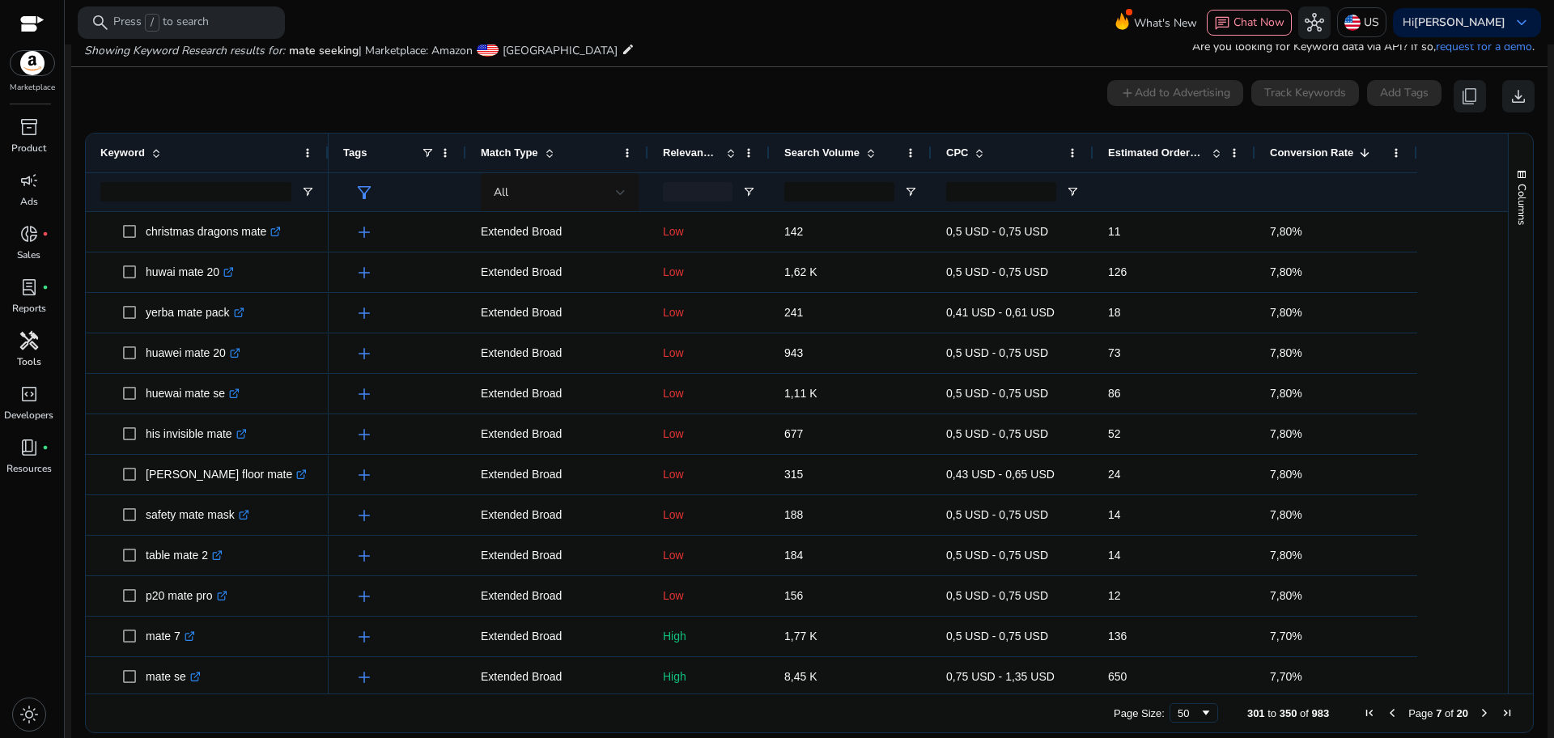
click at [1478, 716] on span "Next Page" at bounding box center [1484, 713] width 13 height 13
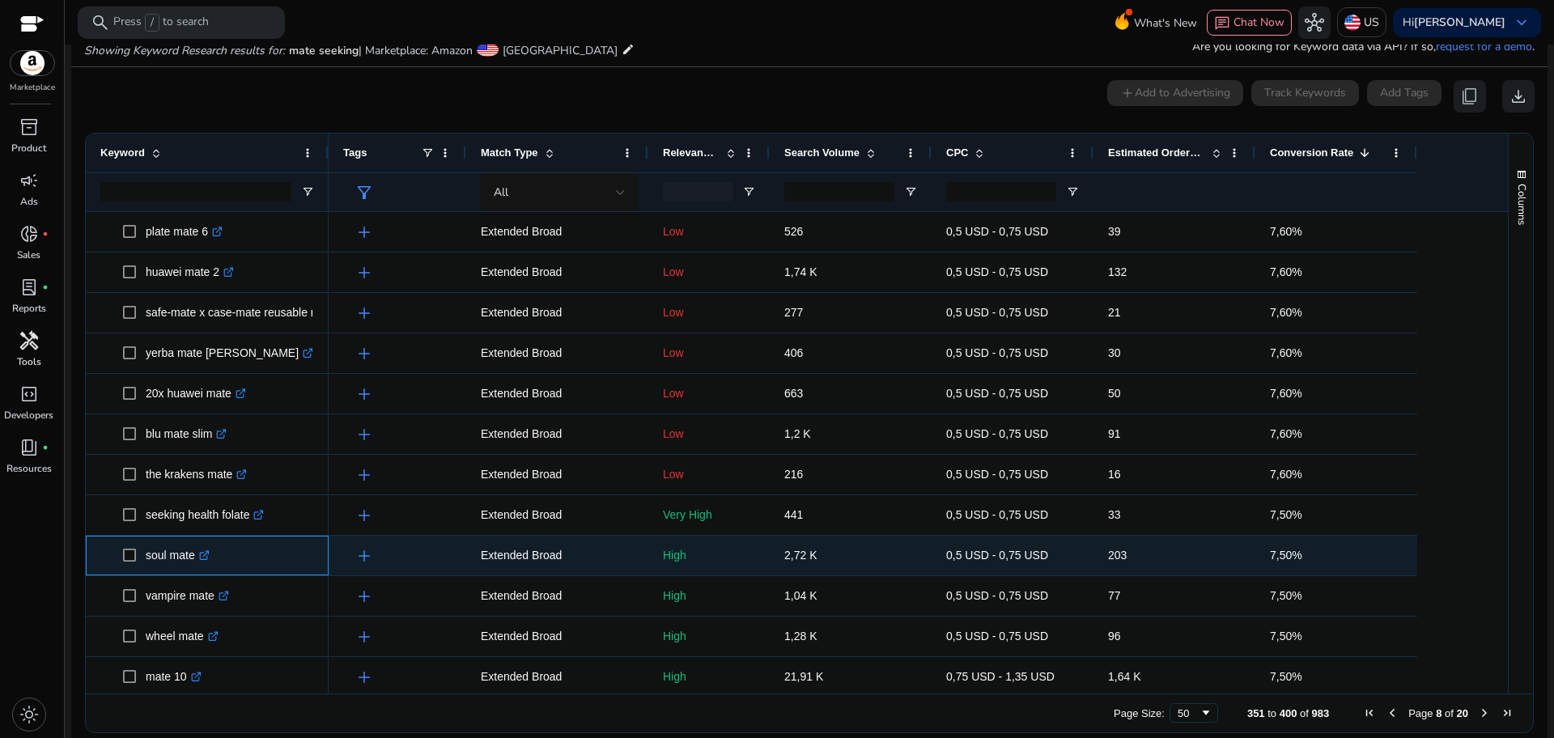
drag, startPoint x: 192, startPoint y: 558, endPoint x: 140, endPoint y: 559, distance: 51.8
click at [140, 559] on span "soul mate .st0{fill:#2c8af8}" at bounding box center [218, 555] width 191 height 33
copy span "soul mate"
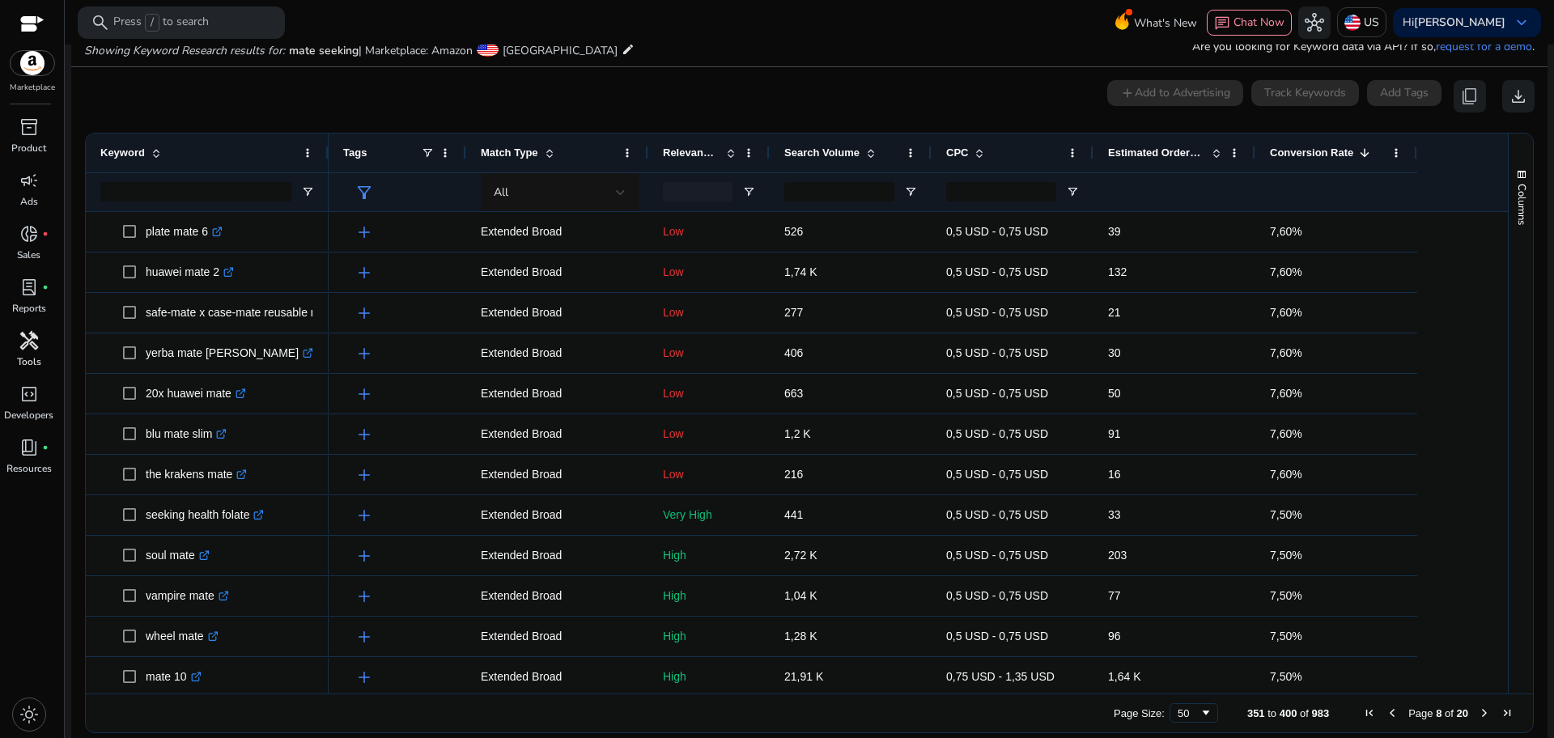
click at [1478, 714] on span "Next Page" at bounding box center [1484, 713] width 13 height 13
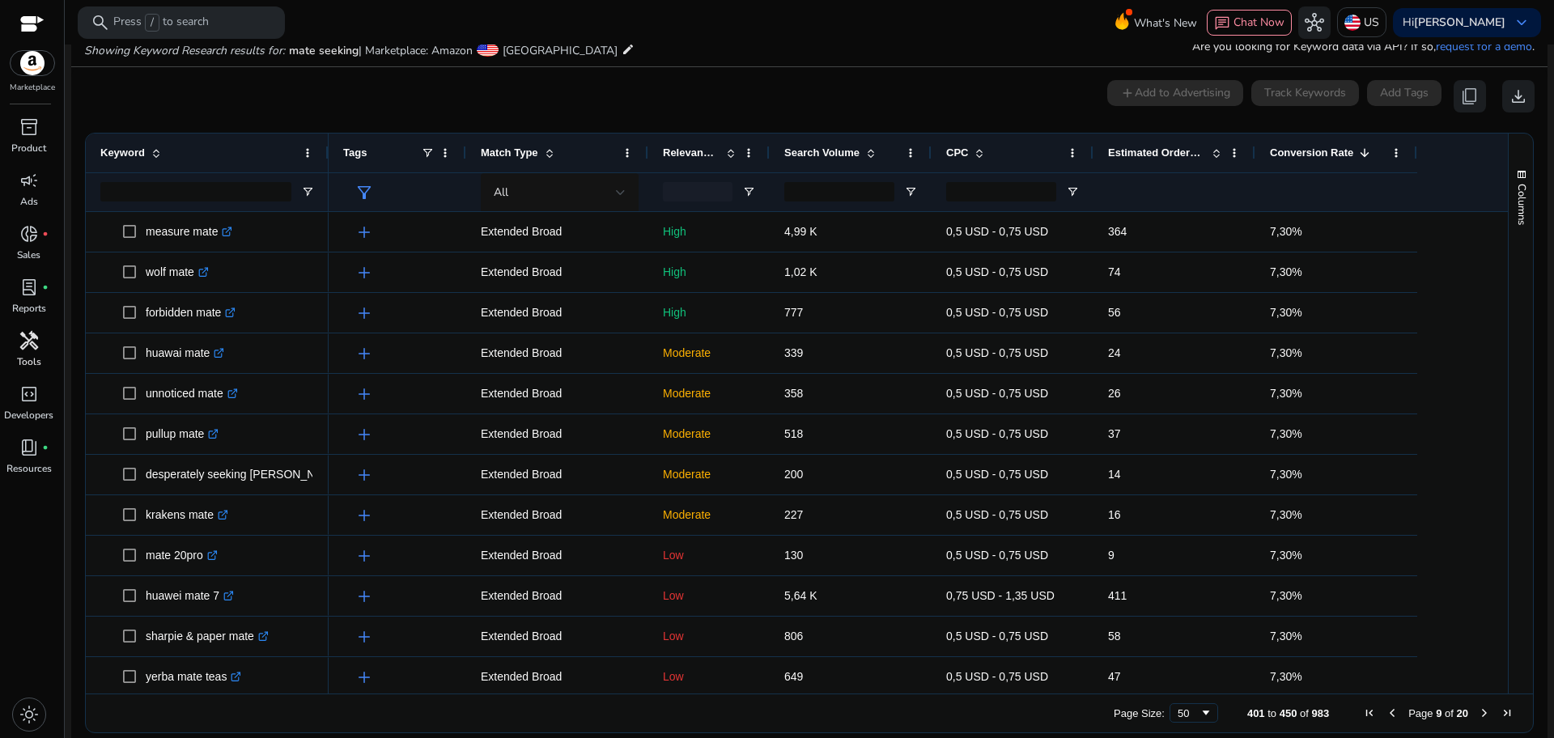
click at [1478, 714] on span "Next Page" at bounding box center [1484, 713] width 13 height 13
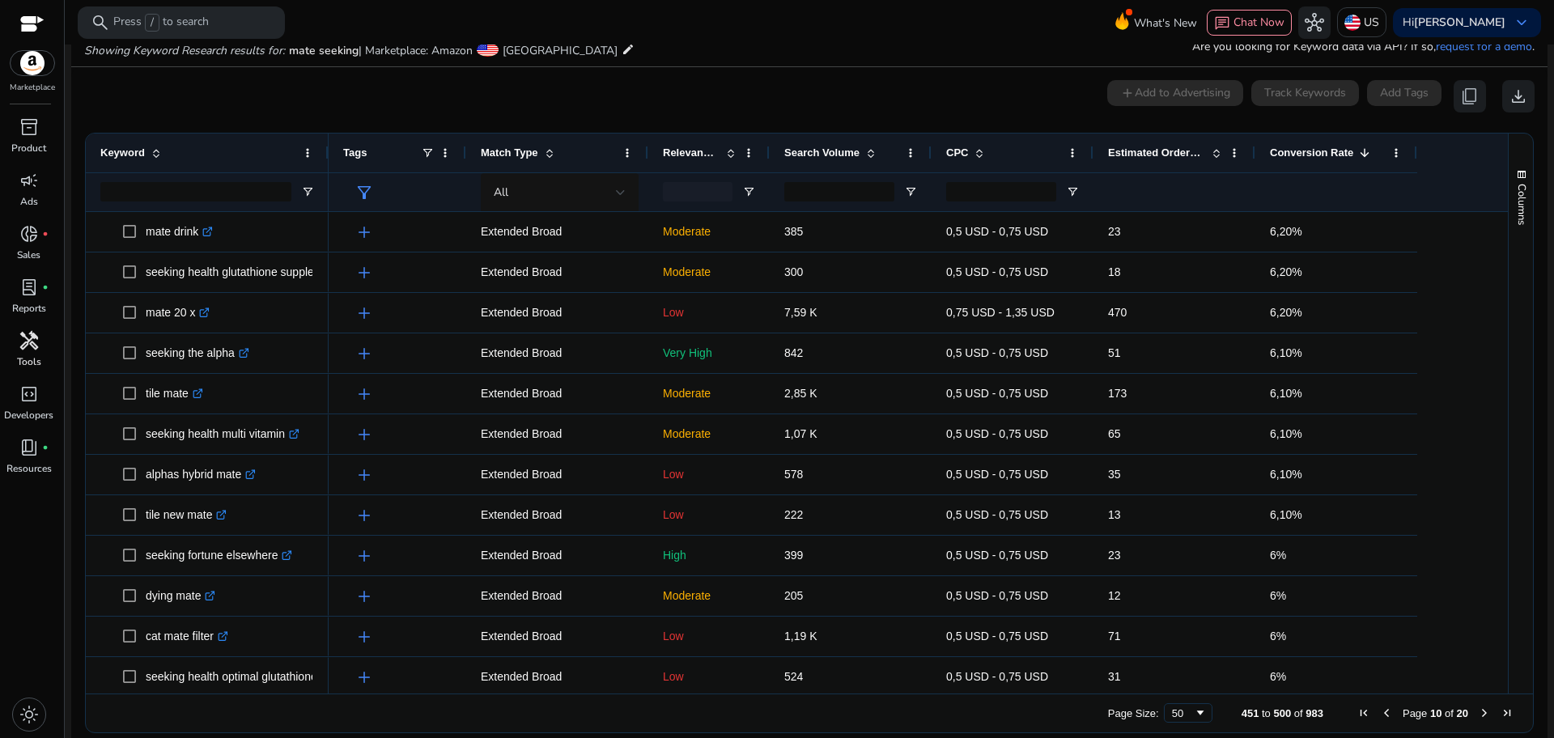
click at [1478, 714] on span "Next Page" at bounding box center [1484, 713] width 13 height 13
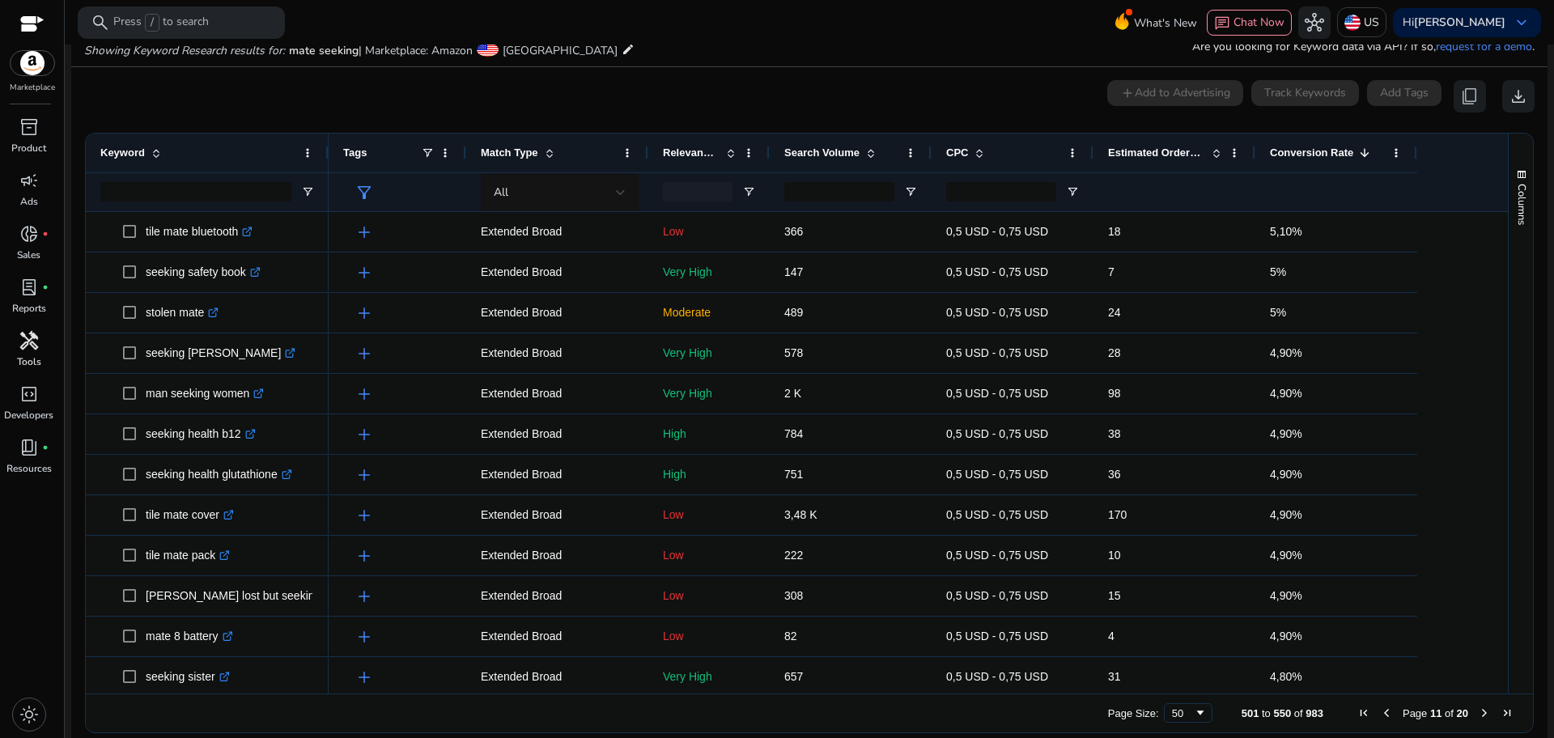
click at [1478, 714] on span "Next Page" at bounding box center [1484, 713] width 13 height 13
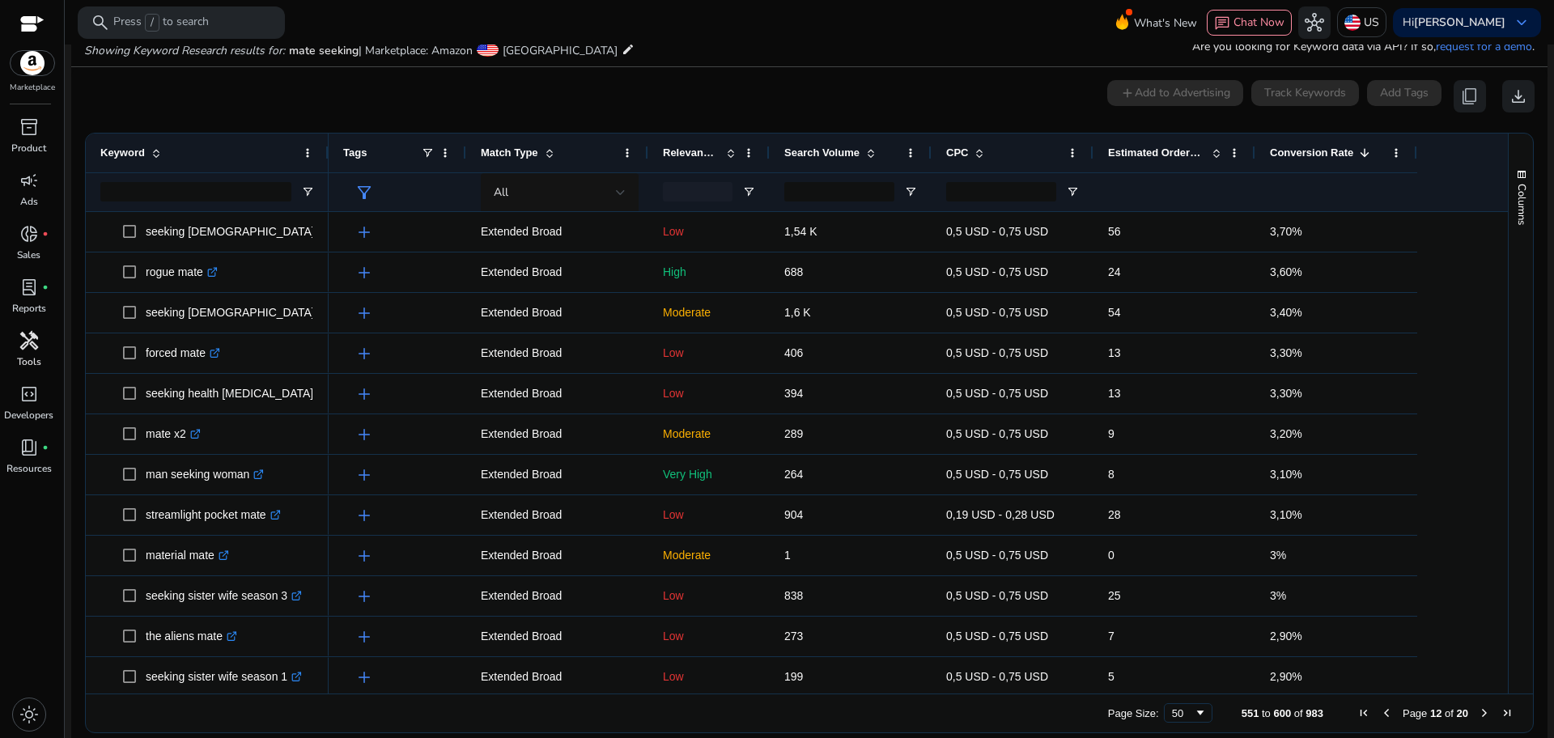
click at [1478, 714] on span "Next Page" at bounding box center [1484, 713] width 13 height 13
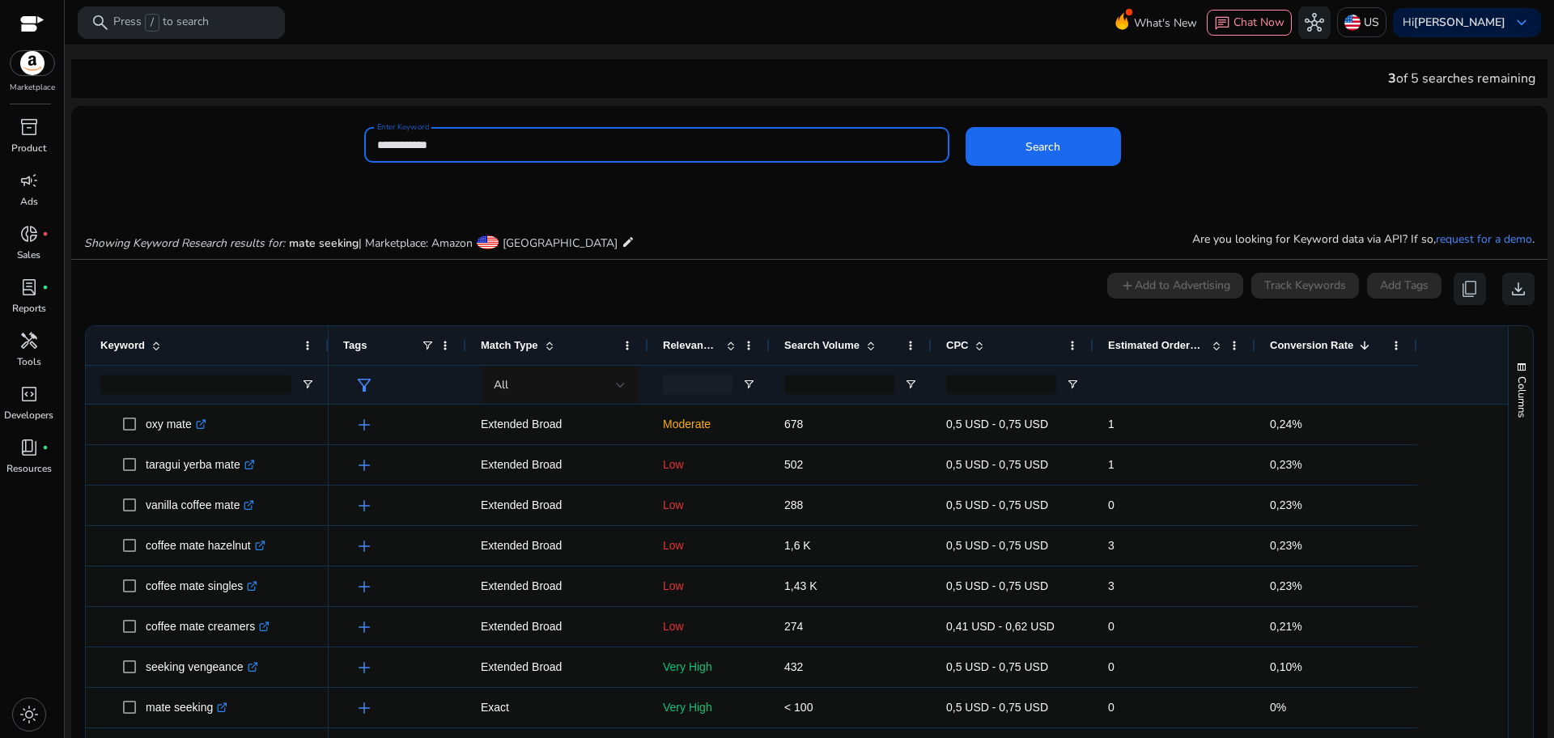
click at [510, 144] on input "**********" at bounding box center [656, 145] width 559 height 18
click at [966, 127] on button "Search" at bounding box center [1043, 146] width 155 height 39
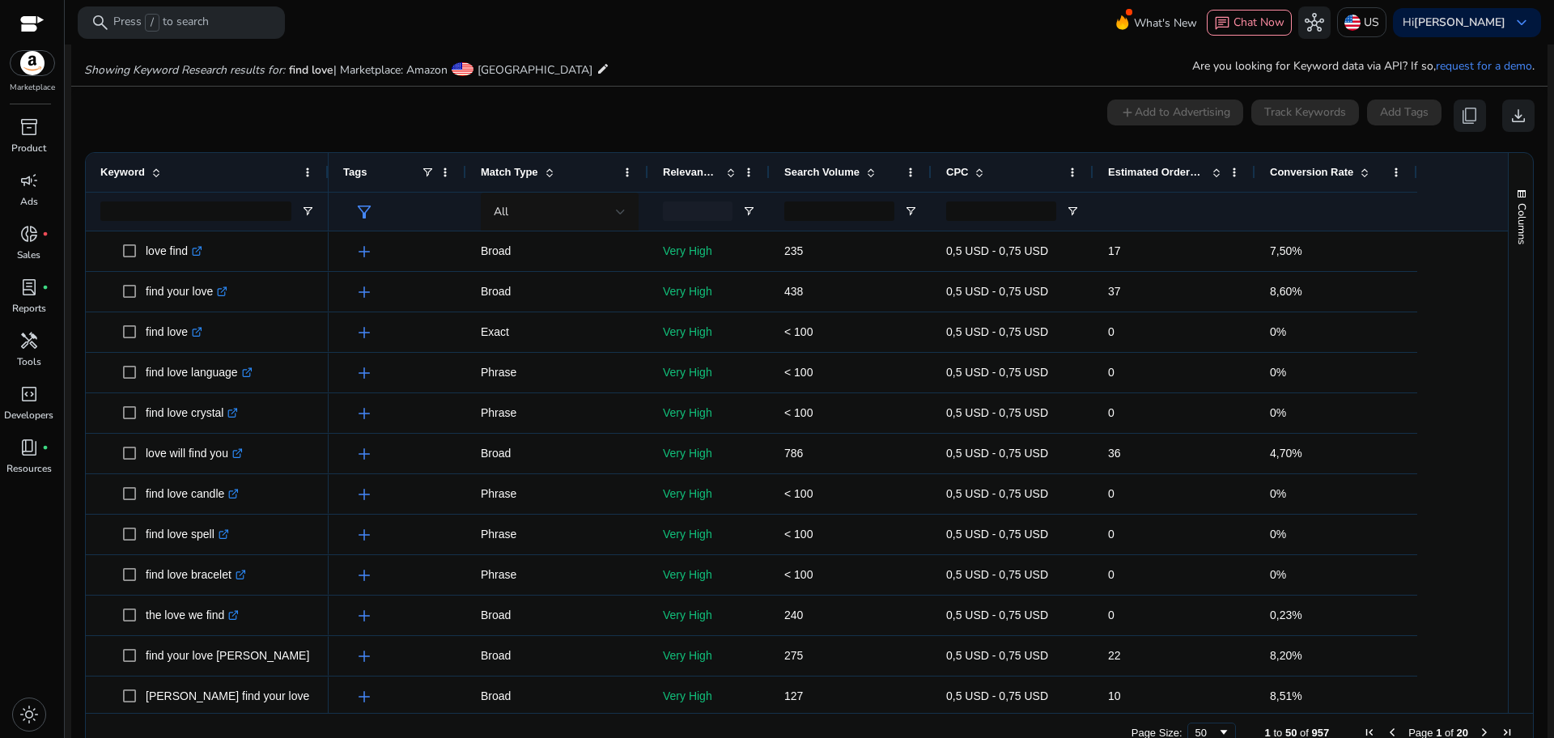
scroll to position [193, 0]
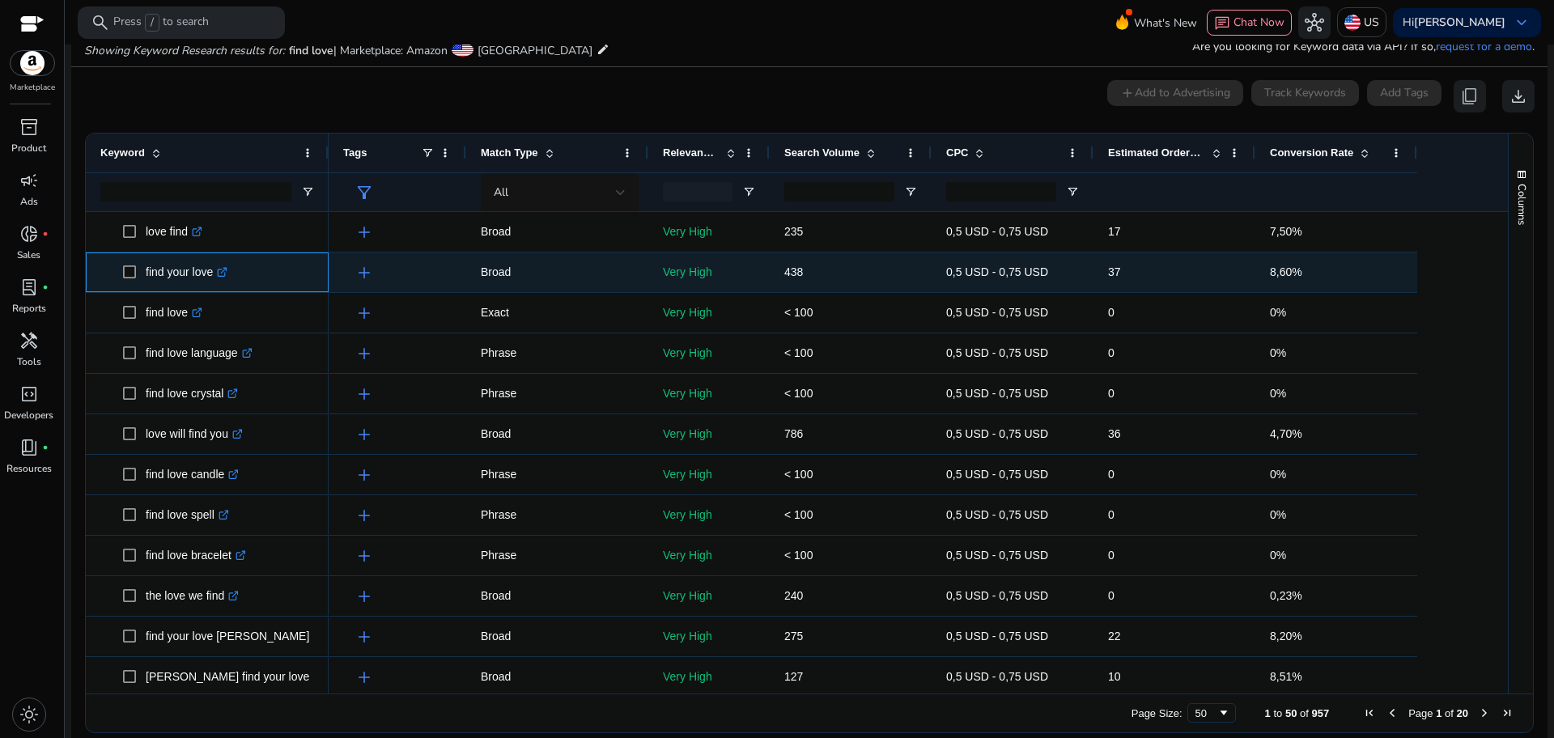
drag, startPoint x: 214, startPoint y: 277, endPoint x: 138, endPoint y: 279, distance: 76.1
click at [138, 279] on span "find your love .st0{fill:#2c8af8}" at bounding box center [218, 272] width 191 height 33
copy span "find your love"
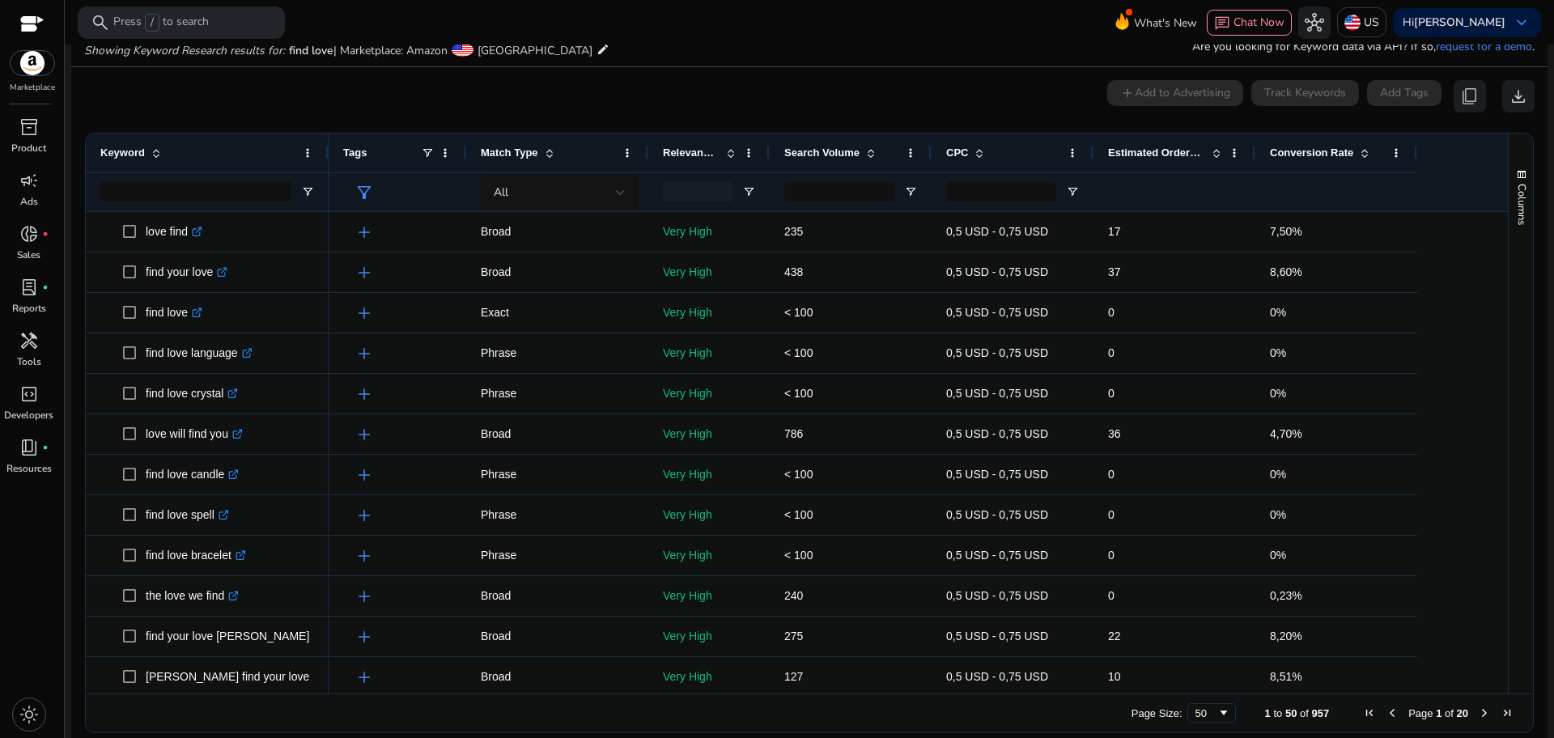
click at [1478, 711] on span "Next Page" at bounding box center [1484, 713] width 13 height 13
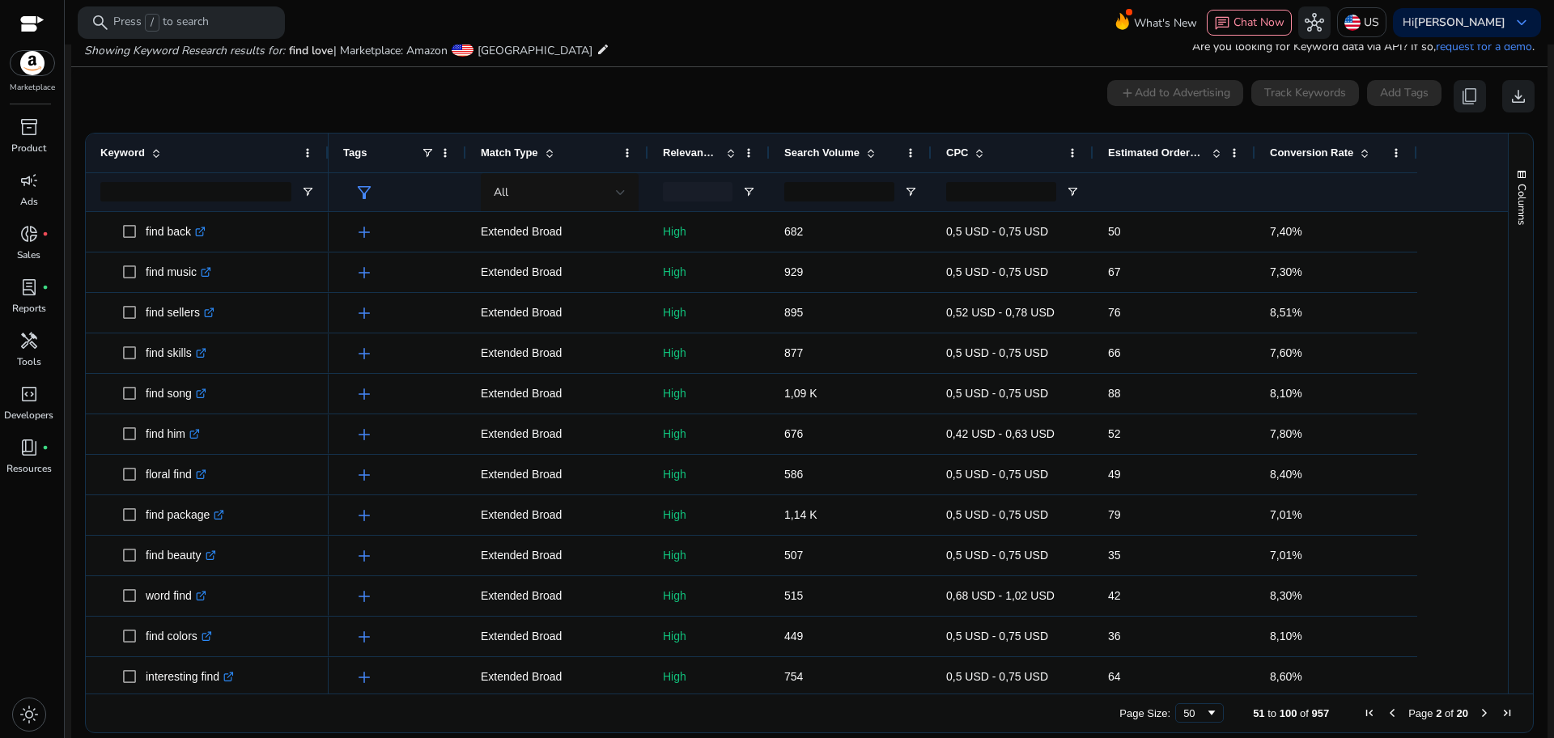
click at [1478, 711] on span "Next Page" at bounding box center [1484, 713] width 13 height 13
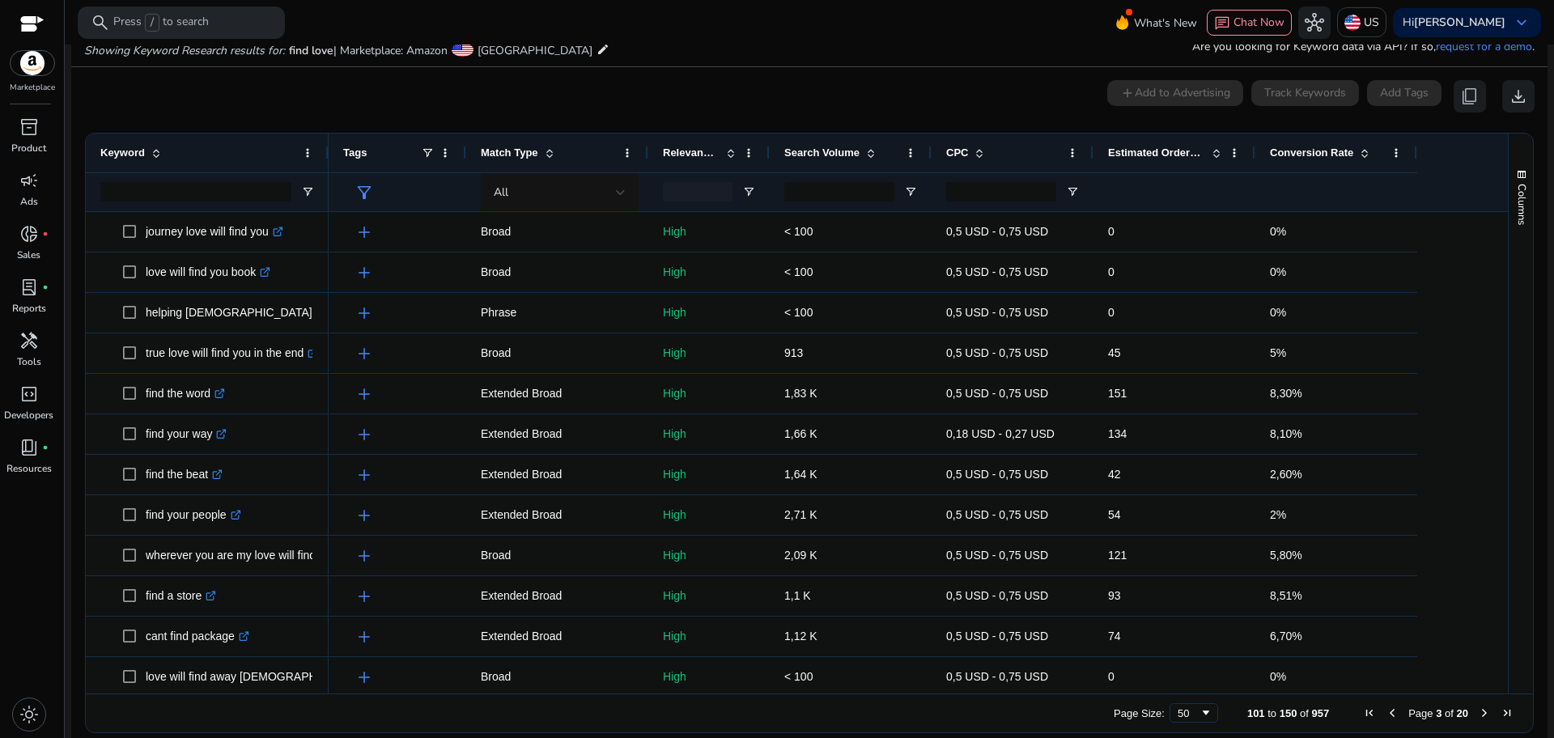
click at [1356, 161] on div "Conversion Rate" at bounding box center [1327, 153] width 115 height 31
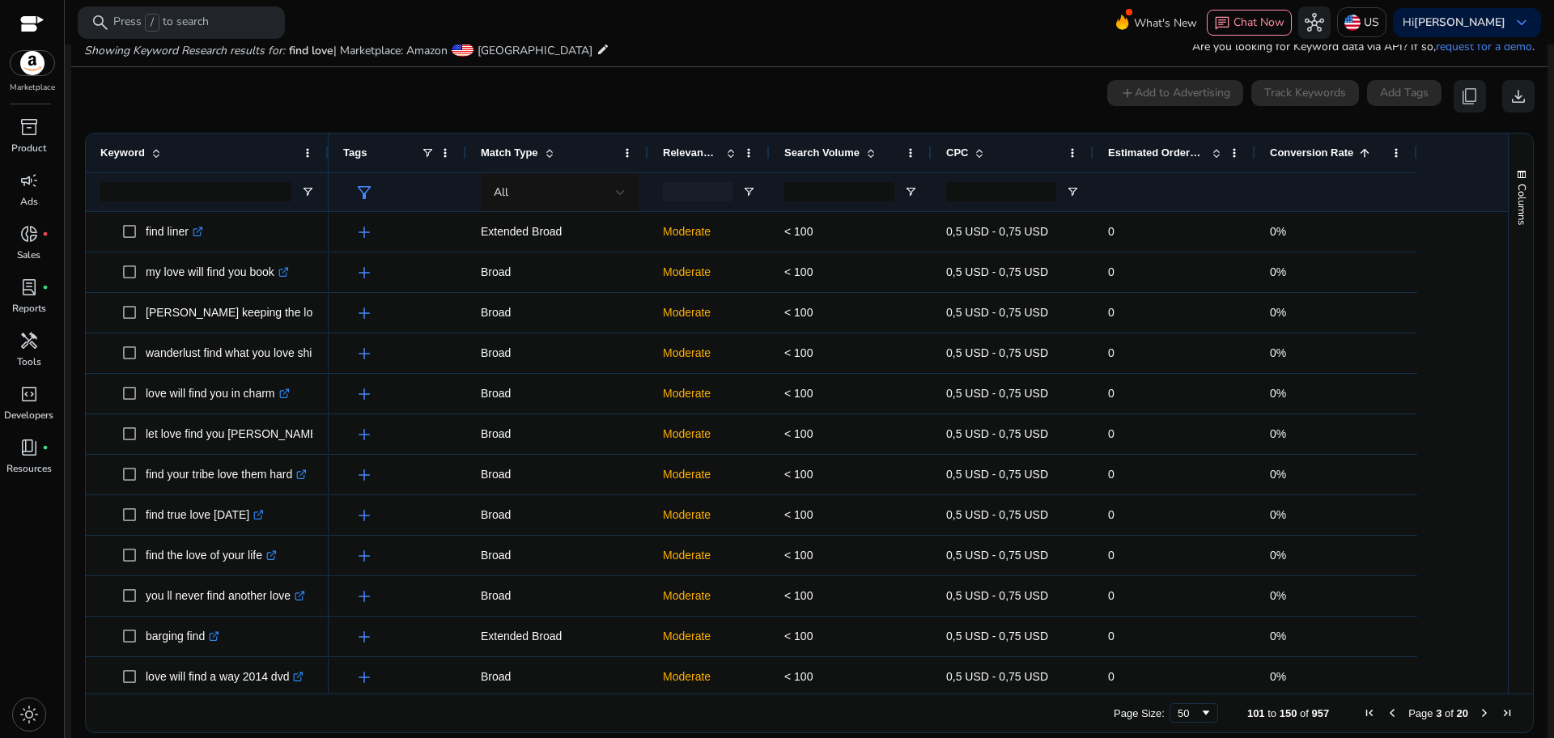
click at [1356, 161] on div "Conversion Rate 1" at bounding box center [1327, 153] width 115 height 31
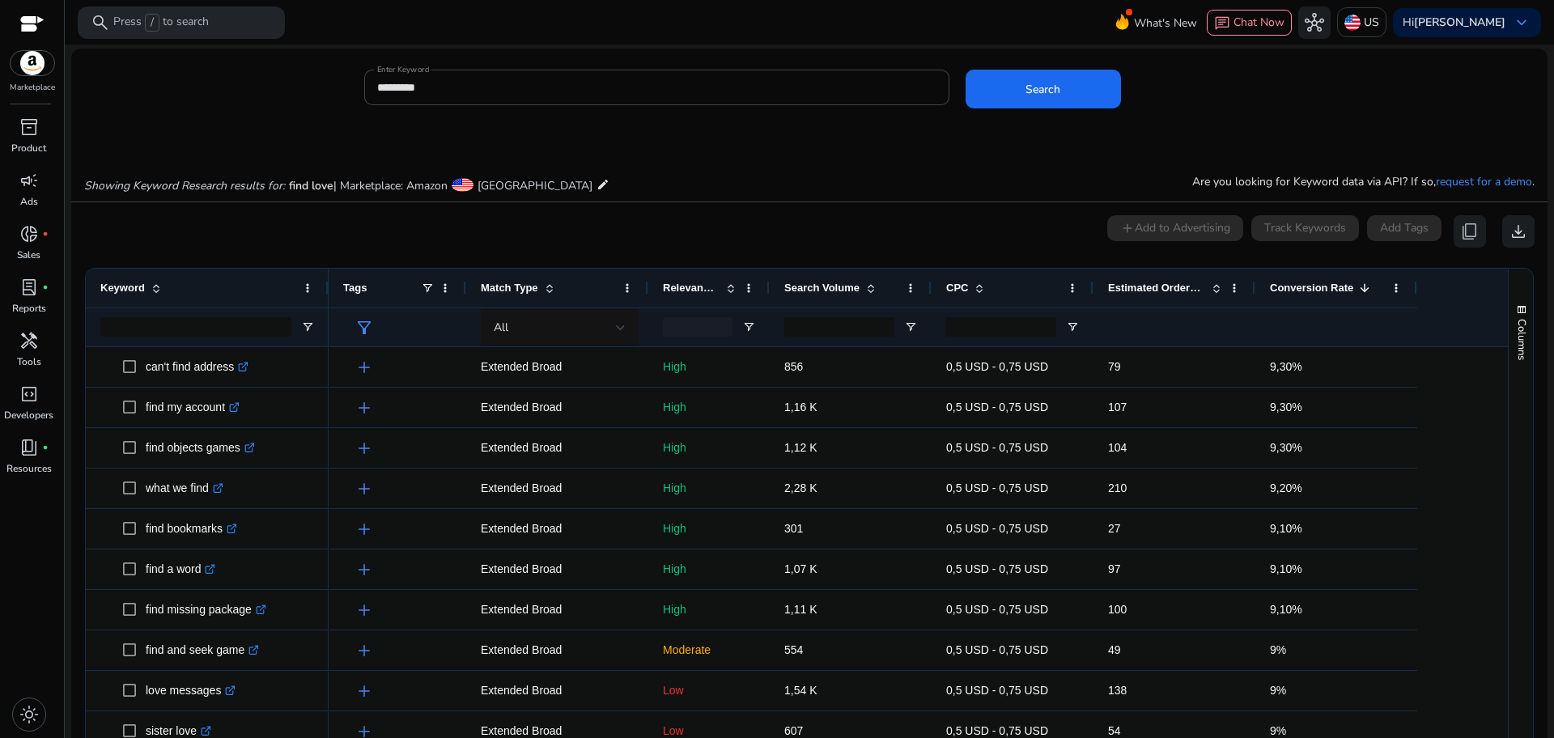
scroll to position [0, 0]
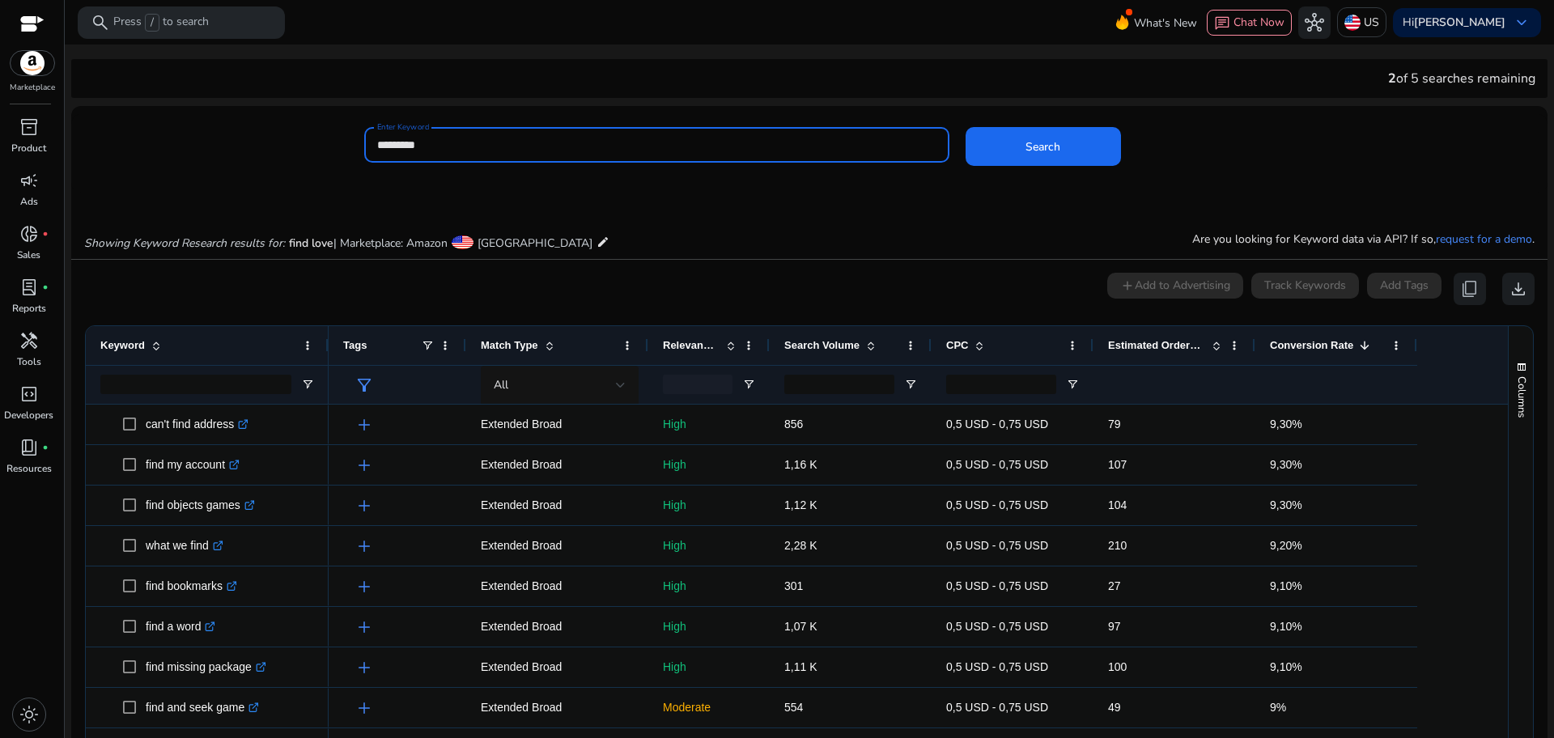
click at [465, 144] on input "*********" at bounding box center [656, 145] width 559 height 18
type input "******"
click at [966, 127] on button "Search" at bounding box center [1043, 146] width 155 height 39
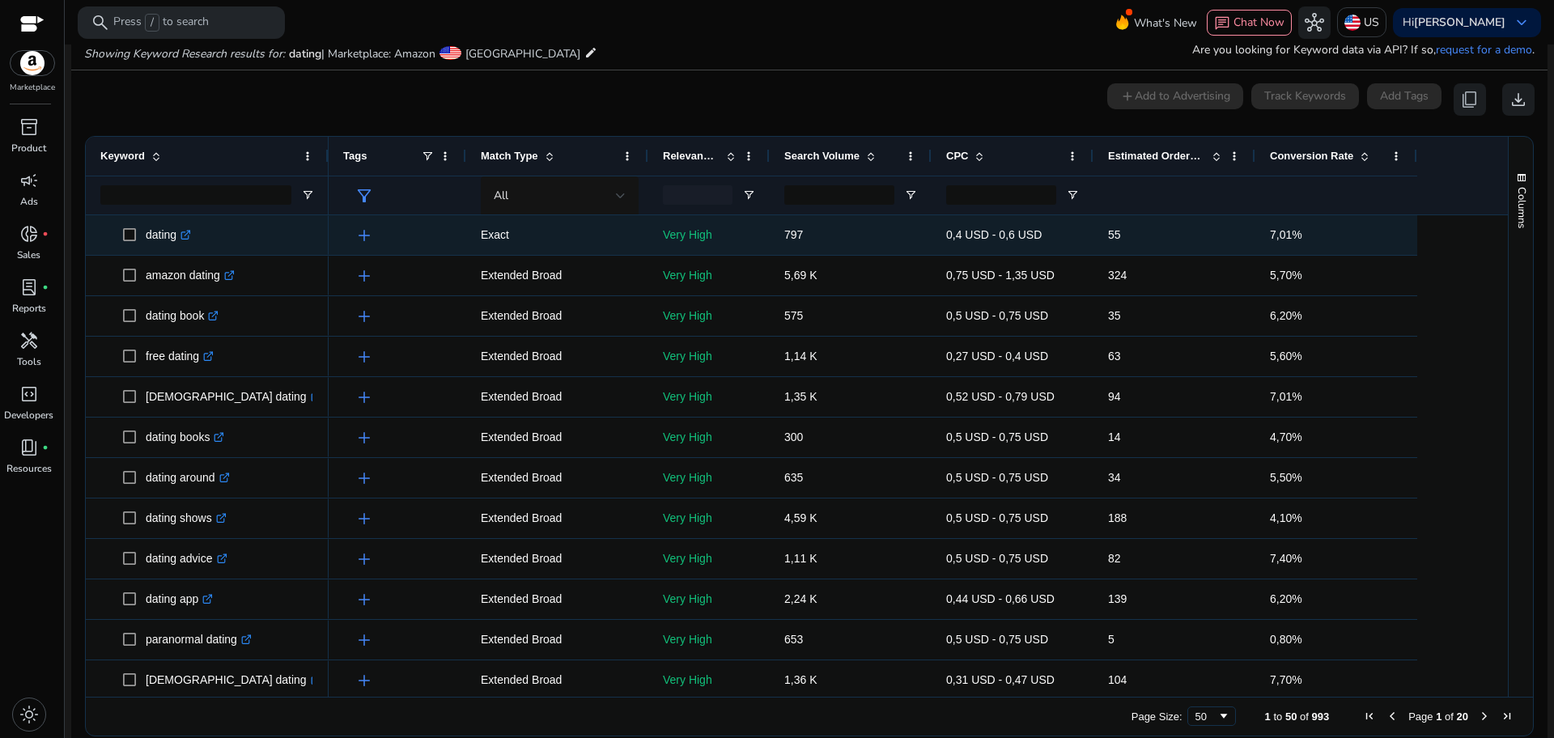
scroll to position [193, 0]
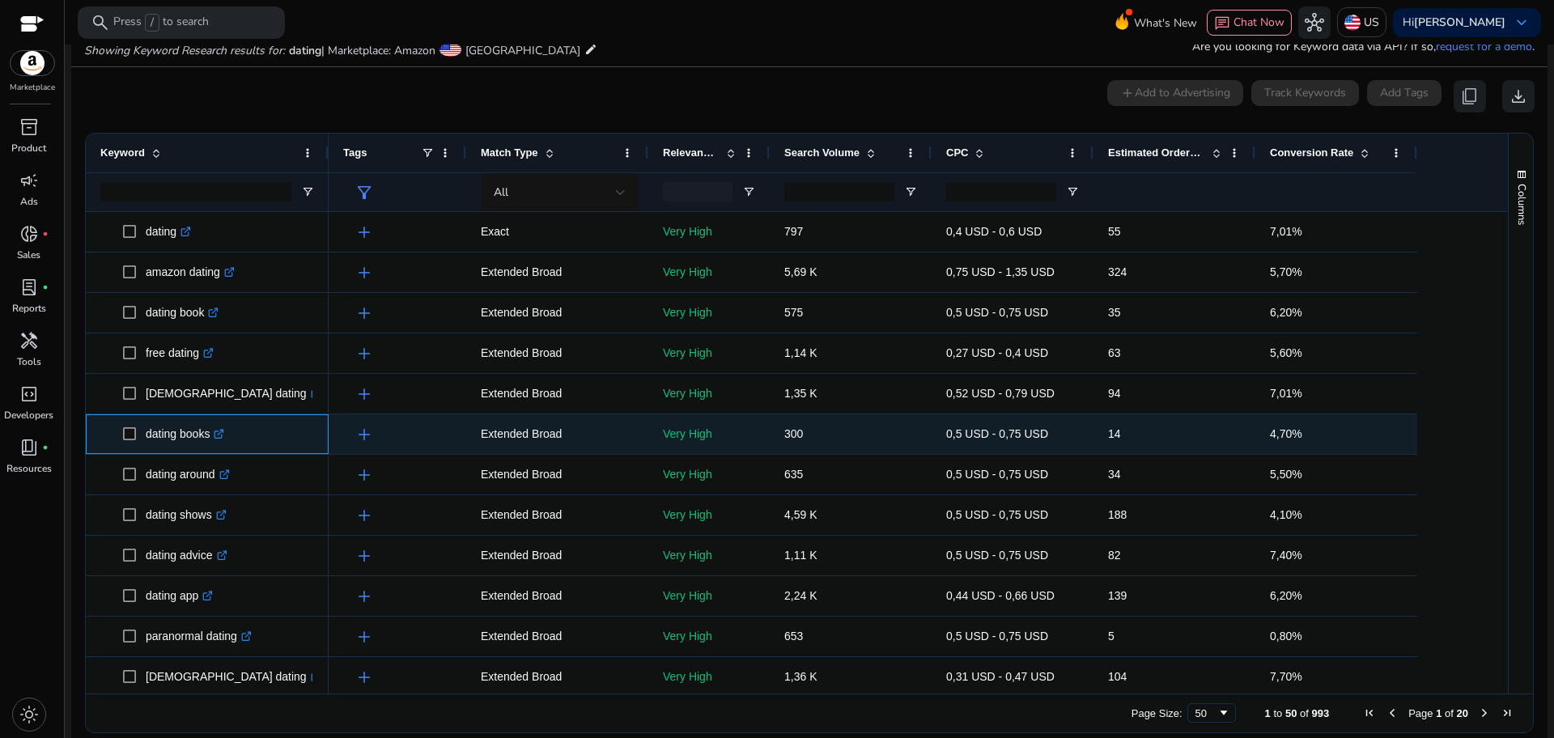
drag, startPoint x: 208, startPoint y: 436, endPoint x: 125, endPoint y: 441, distance: 82.7
click at [125, 441] on span "dating books .st0{fill:#2c8af8}" at bounding box center [218, 434] width 191 height 33
click at [142, 440] on span at bounding box center [134, 434] width 23 height 33
drag, startPoint x: 142, startPoint y: 440, endPoint x: 214, endPoint y: 434, distance: 71.5
click at [214, 434] on span "dating books .st0{fill:#2c8af8}" at bounding box center [218, 434] width 191 height 33
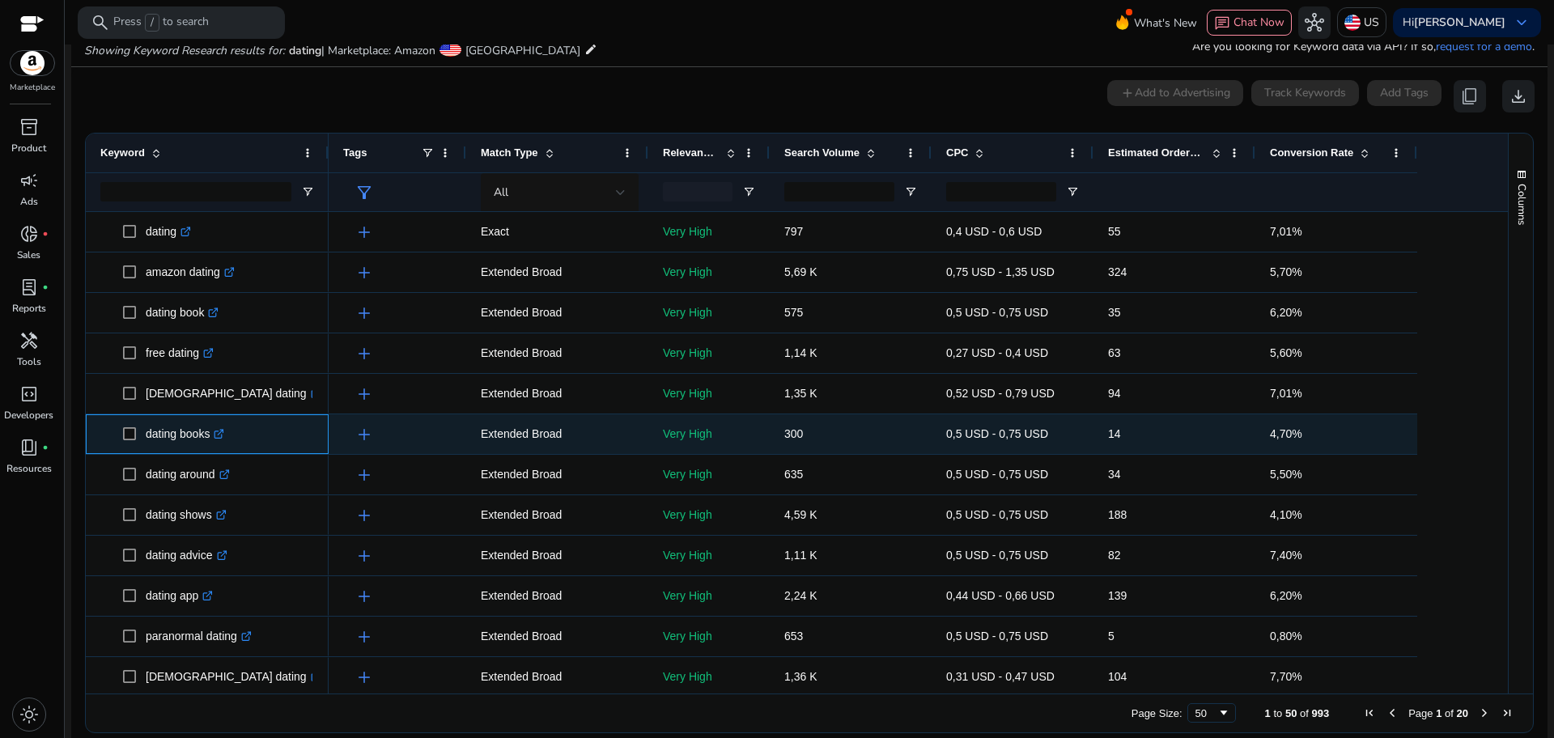
copy span "dating books"
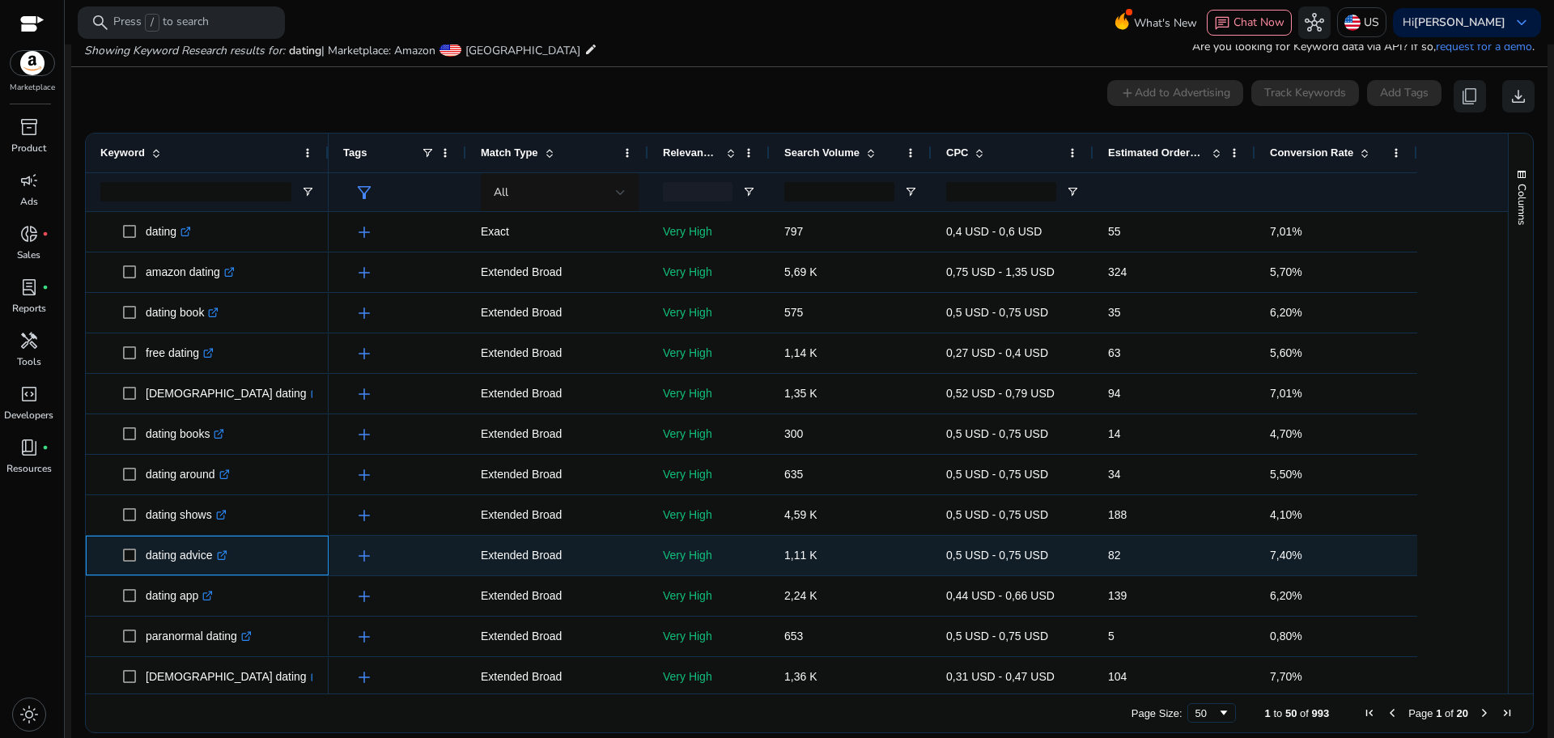
drag, startPoint x: 143, startPoint y: 563, endPoint x: 216, endPoint y: 553, distance: 73.5
click at [216, 553] on span "dating advice .st0{fill:#2c8af8}" at bounding box center [218, 555] width 191 height 33
copy span "dating advice"
